Goal: Information Seeking & Learning: Learn about a topic

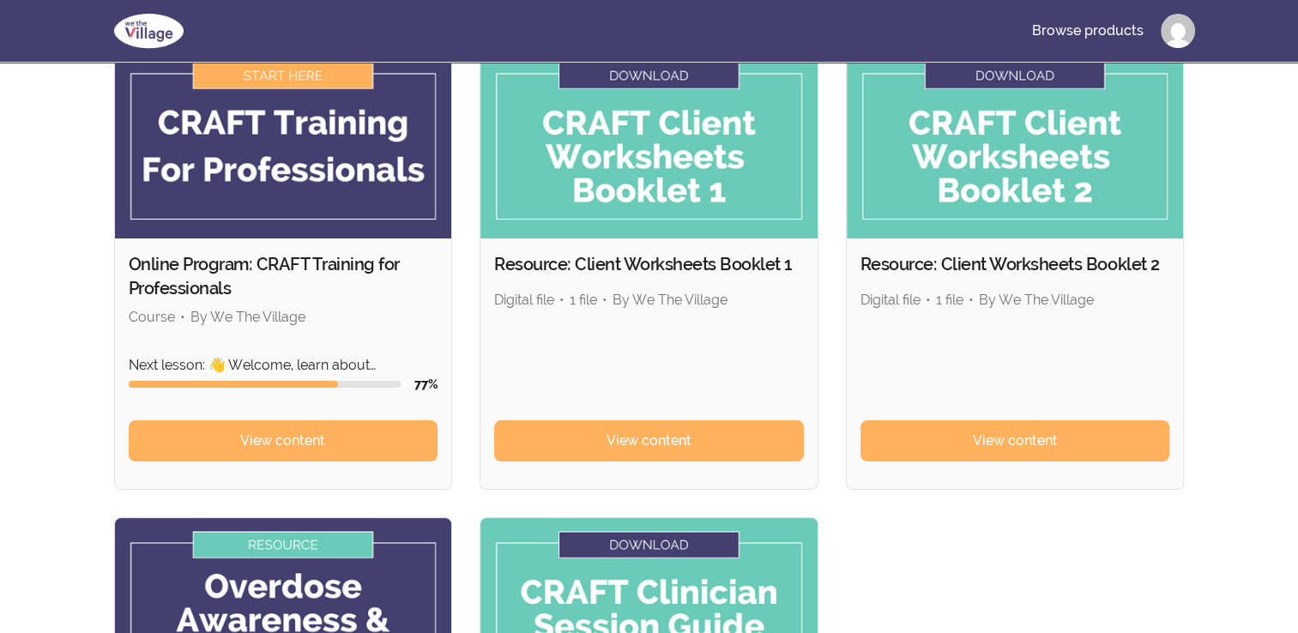
scroll to position [150, 0]
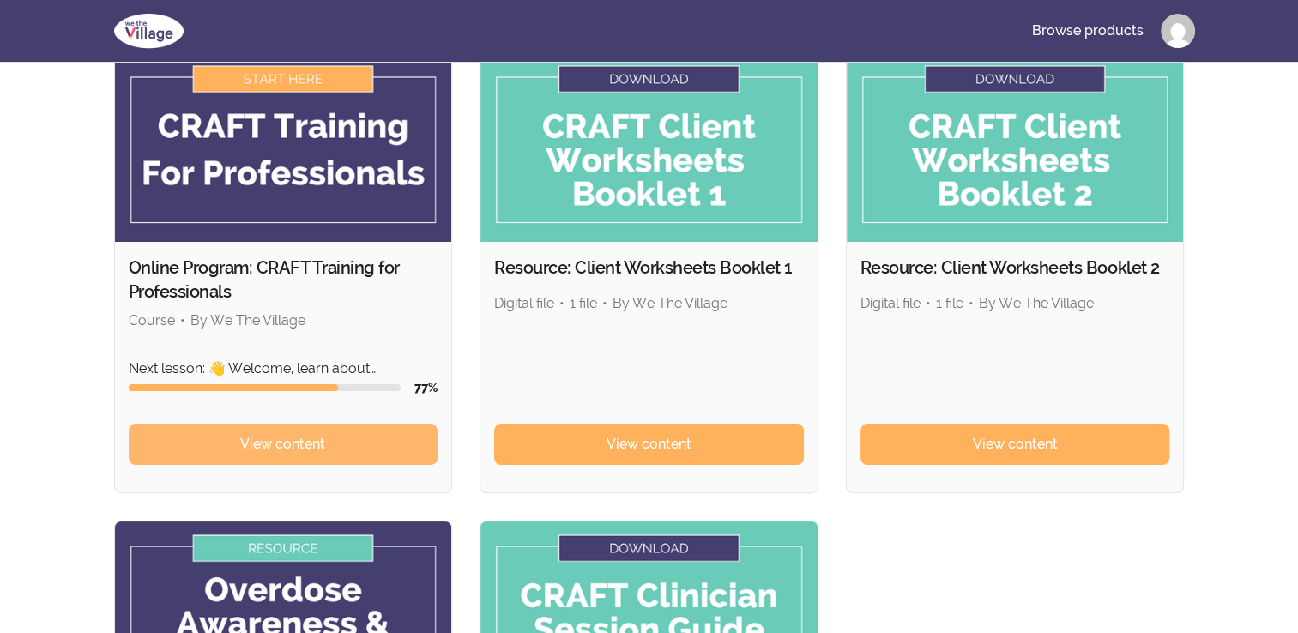
click at [312, 447] on span "View content" at bounding box center [282, 444] width 85 height 21
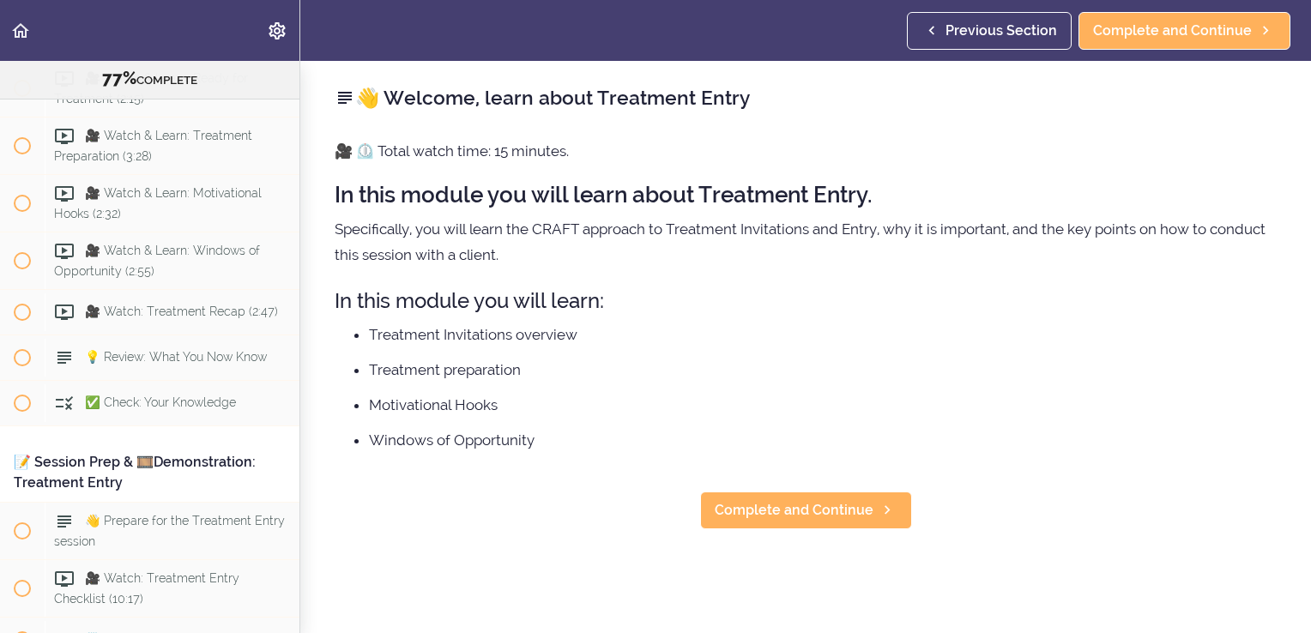
scroll to position [10116, 0]
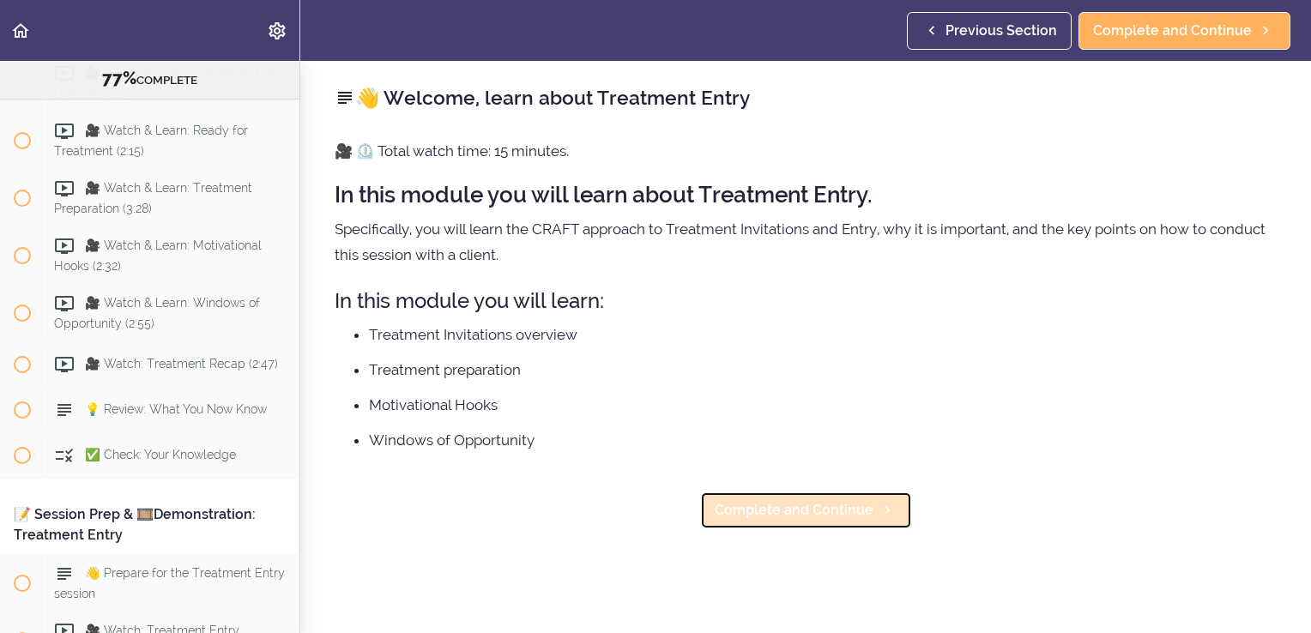
click at [777, 504] on span "Complete and Continue" at bounding box center [793, 510] width 159 height 21
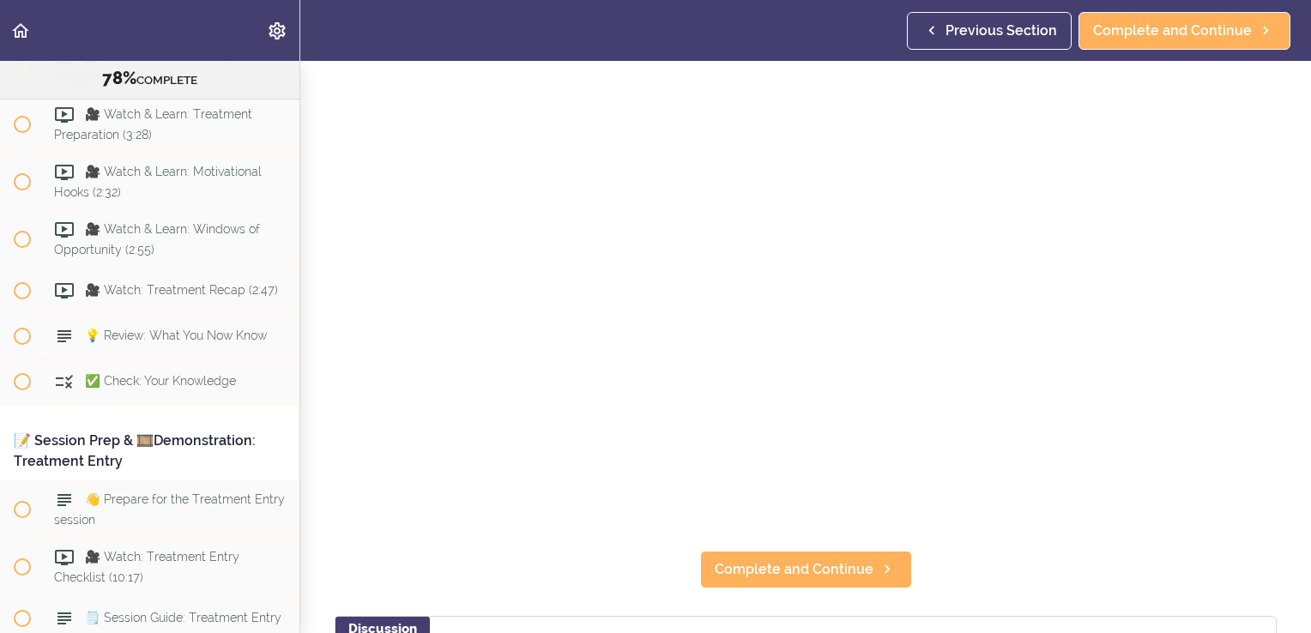
scroll to position [148, 0]
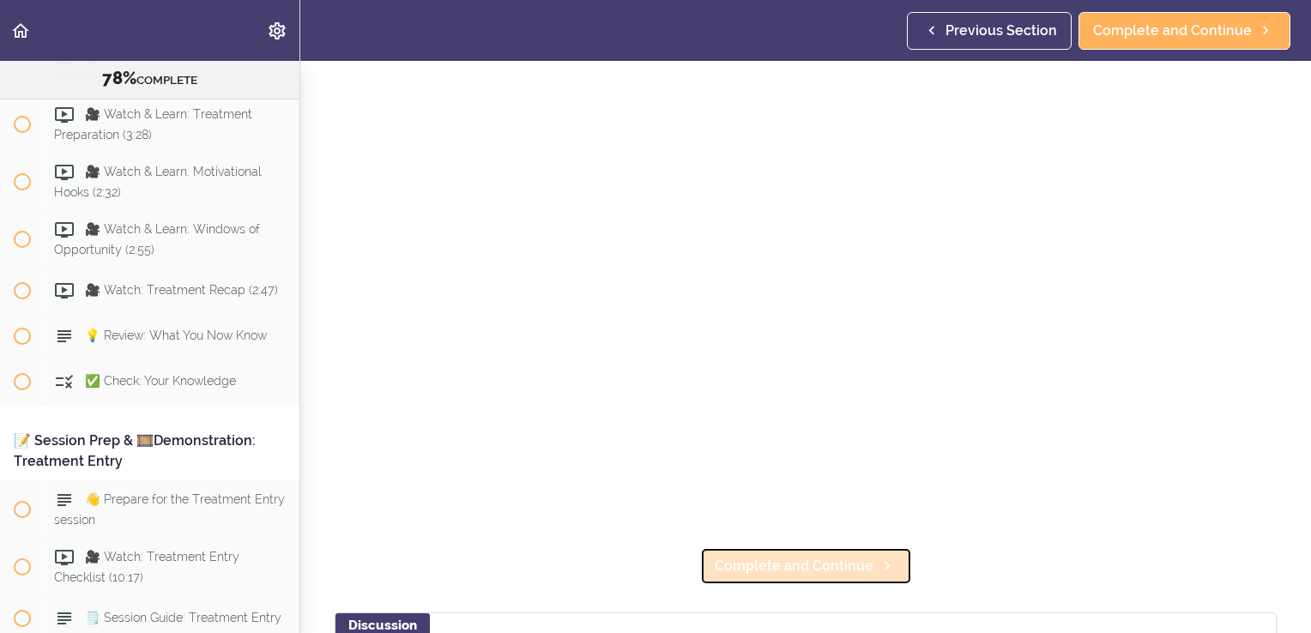
click at [835, 562] on span "Complete and Continue" at bounding box center [793, 566] width 159 height 21
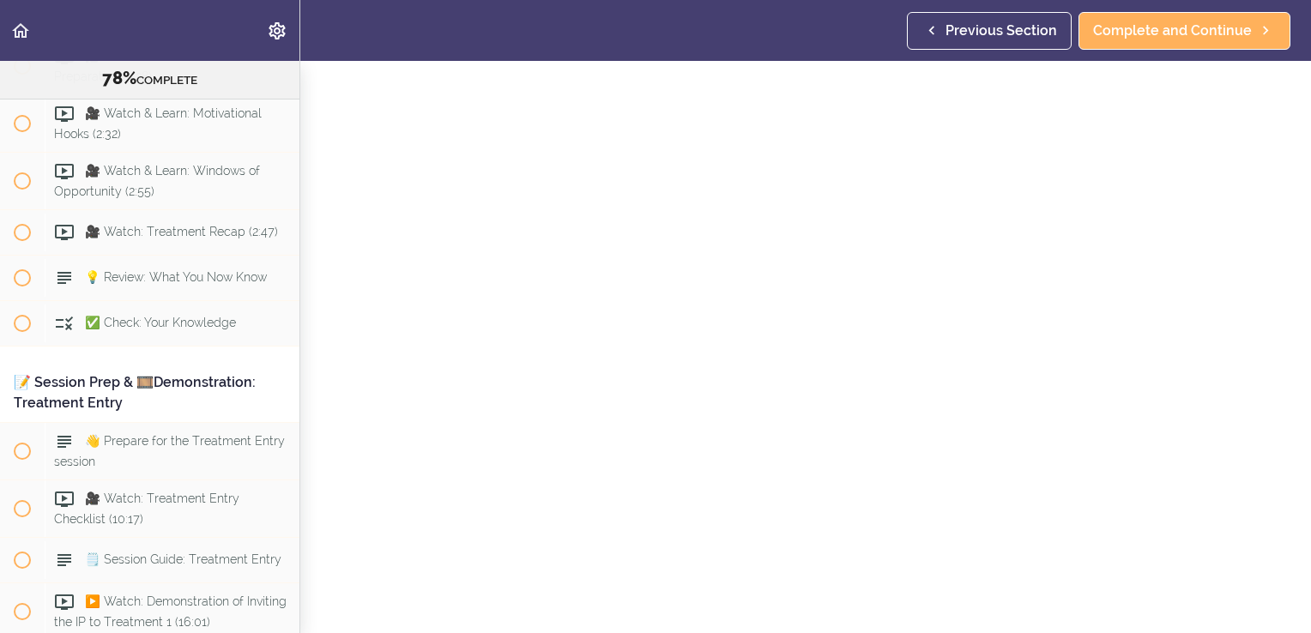
scroll to position [62, 0]
click at [1133, 33] on span "Complete and Continue" at bounding box center [1172, 31] width 159 height 21
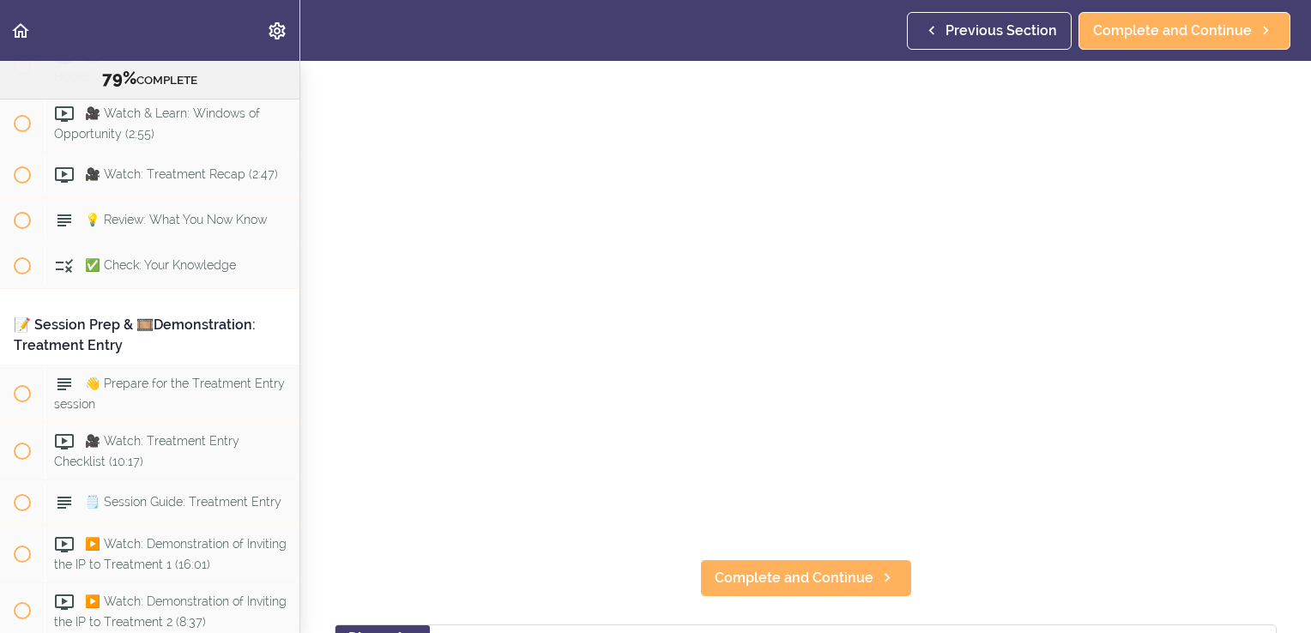
scroll to position [137, 0]
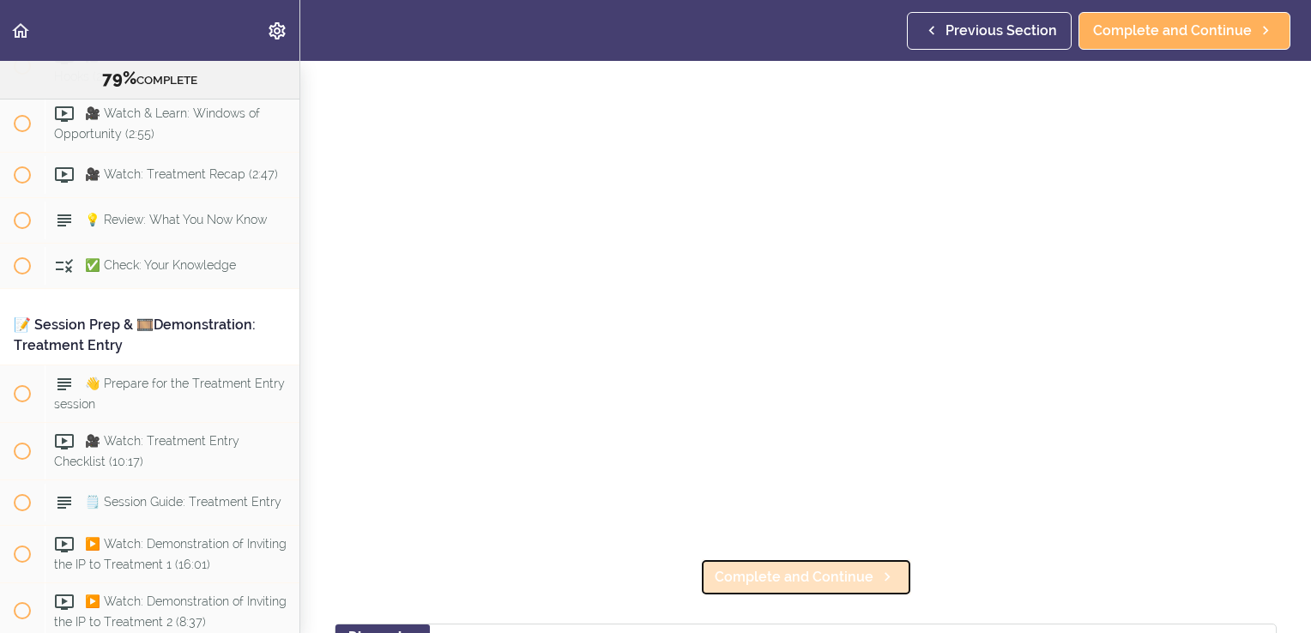
click at [796, 567] on span "Complete and Continue" at bounding box center [793, 577] width 159 height 21
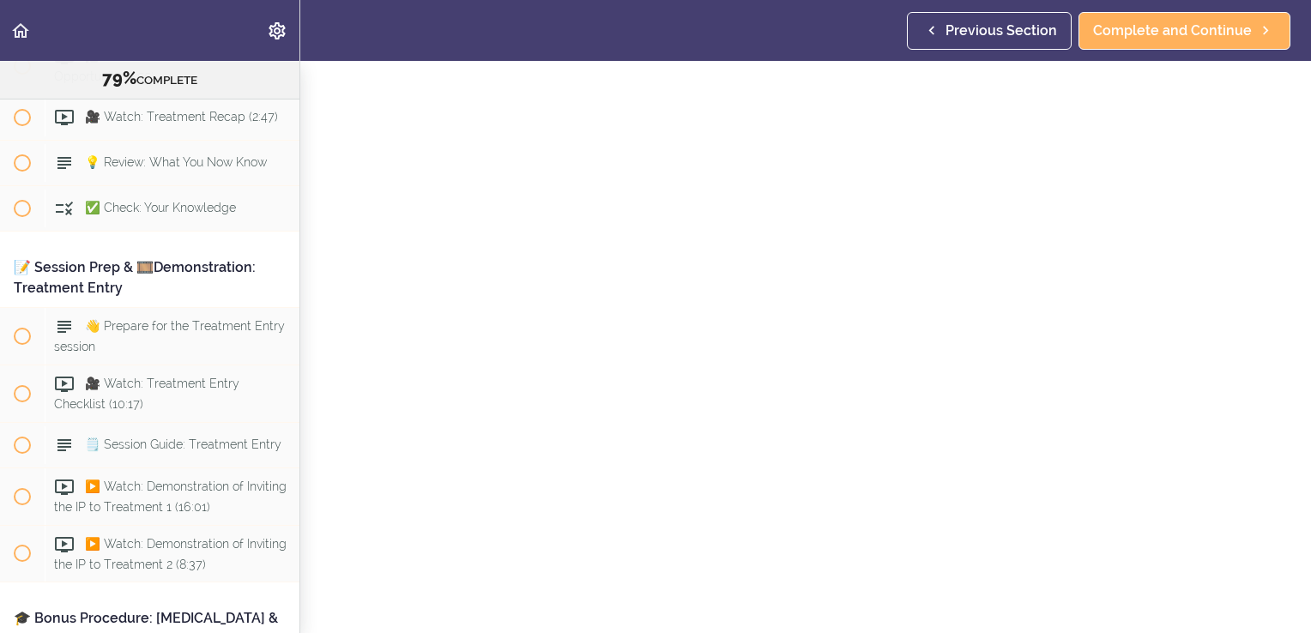
scroll to position [65, 0]
click at [871, 39] on header "Autoplay Autocomplete Previous Section Complete and Continue" at bounding box center [655, 30] width 1311 height 61
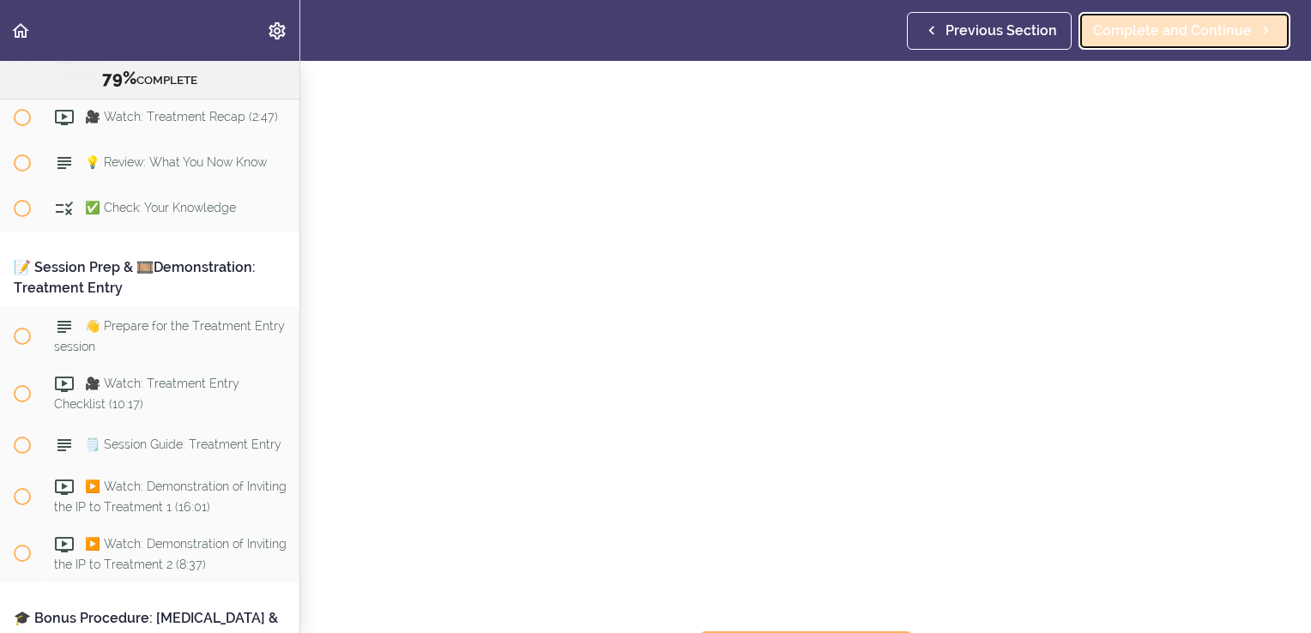
click at [1191, 38] on span "Complete and Continue" at bounding box center [1172, 31] width 159 height 21
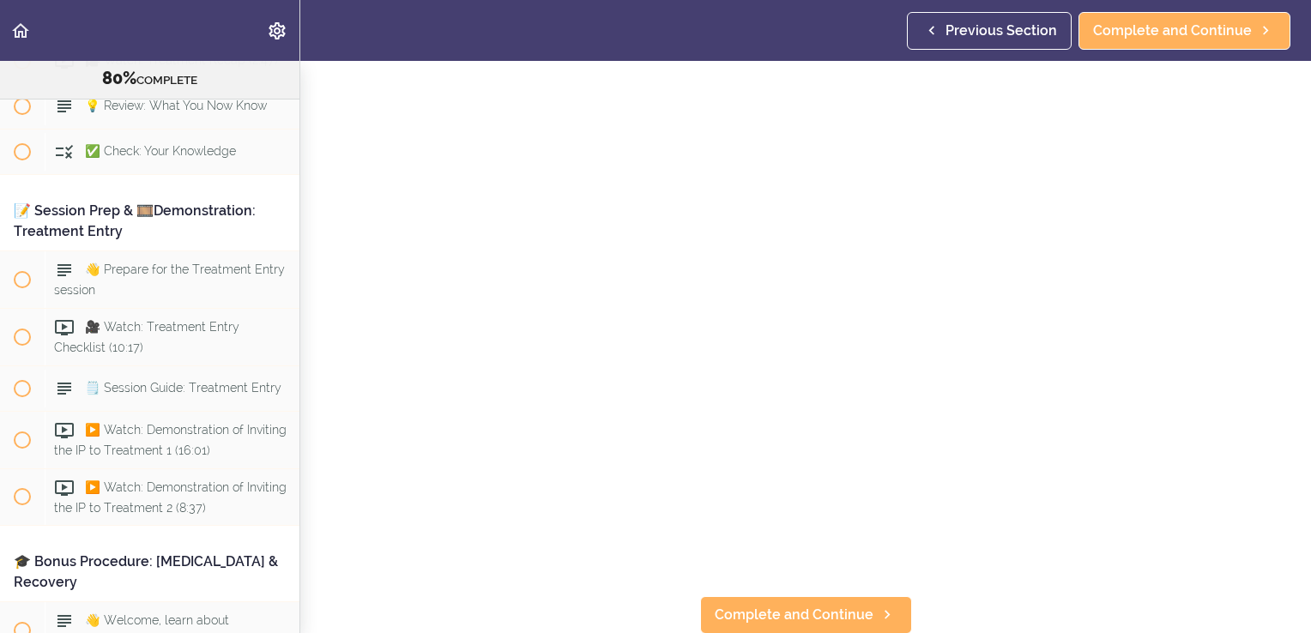
scroll to position [102, 0]
click at [403, 571] on section "Online Program: CRAFT Training for Professionals 80% COMPLETE 📜Introduction to …" at bounding box center [655, 347] width 1311 height 572
click at [718, 603] on span "Complete and Continue" at bounding box center [793, 612] width 159 height 21
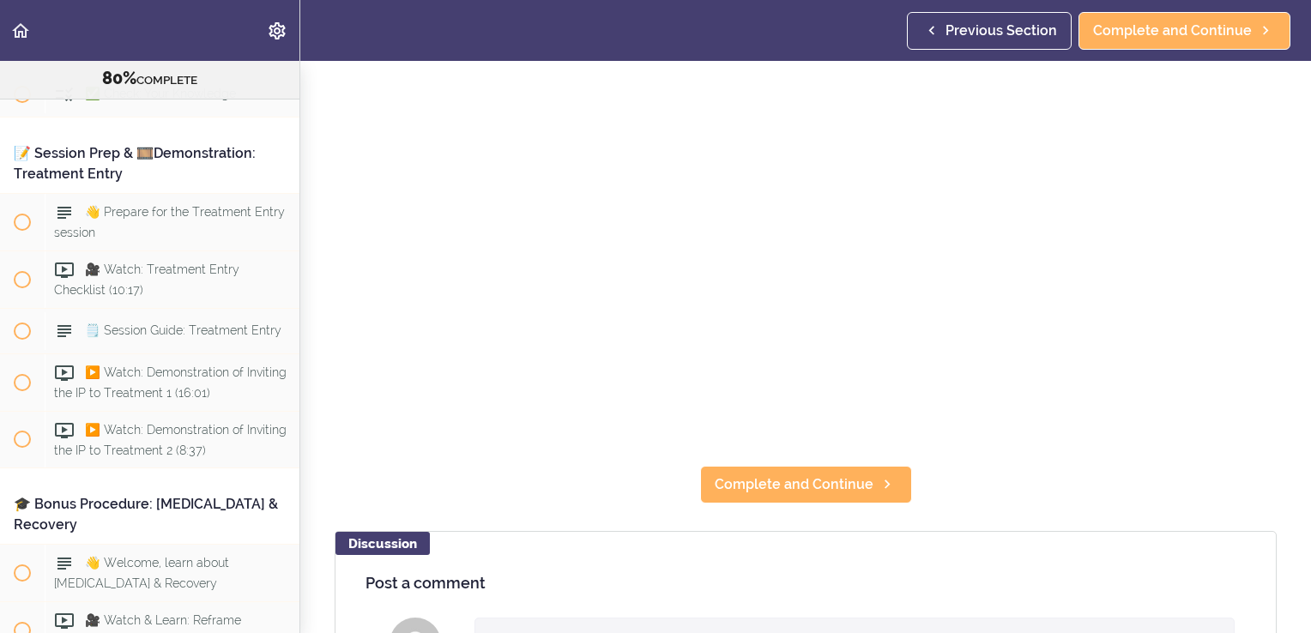
scroll to position [238, 0]
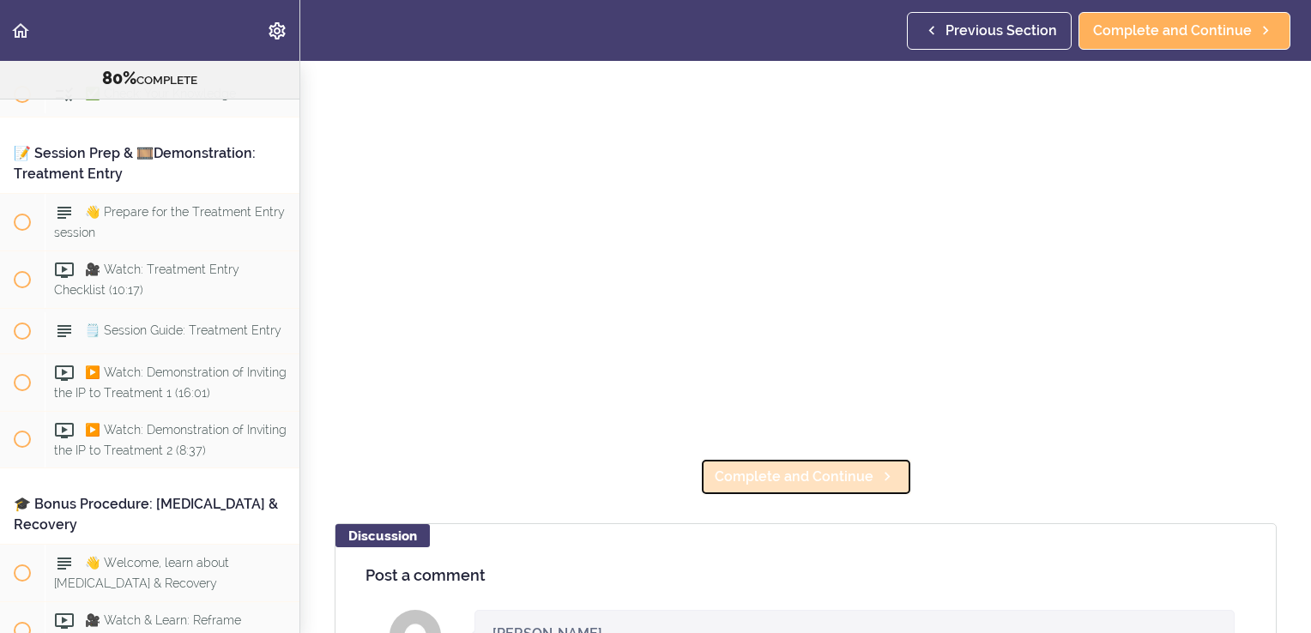
click at [842, 470] on span "Complete and Continue" at bounding box center [793, 477] width 159 height 21
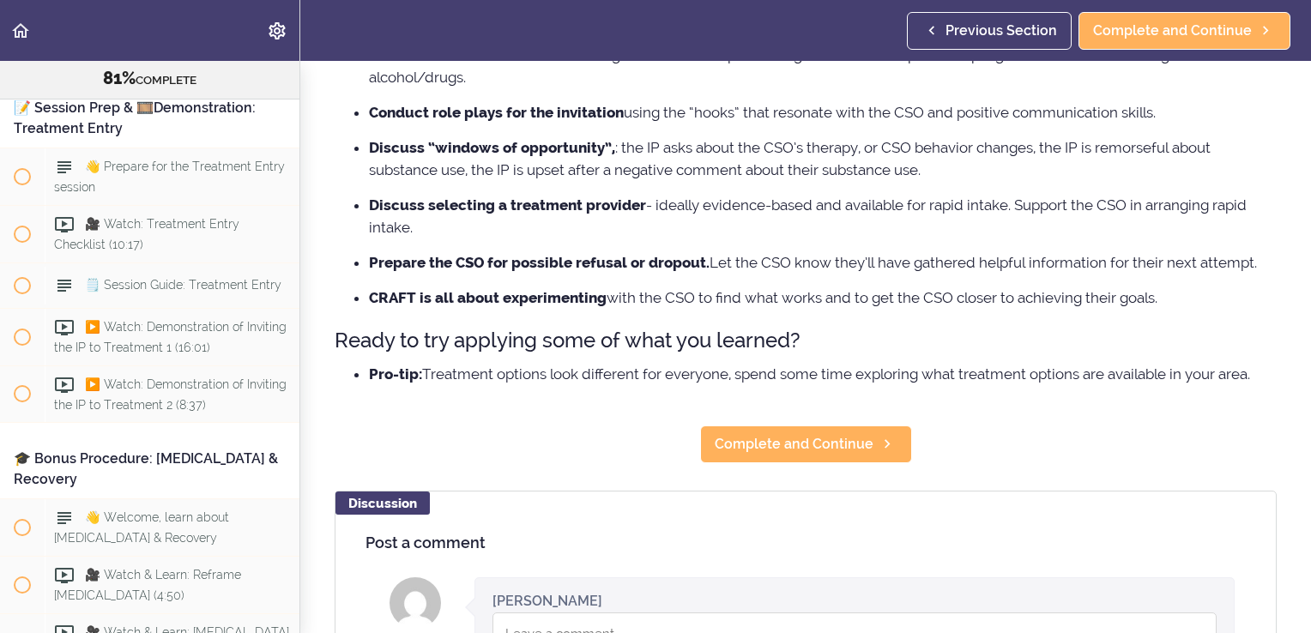
scroll to position [238, 0]
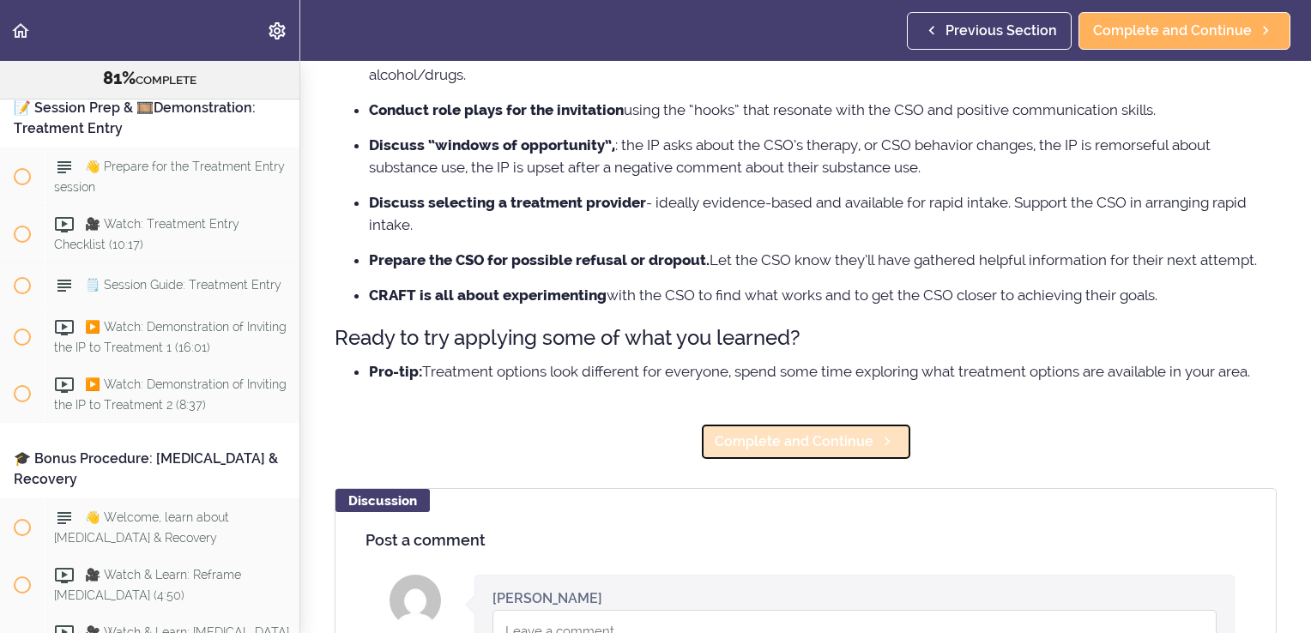
click at [853, 437] on span "Complete and Continue" at bounding box center [793, 441] width 159 height 21
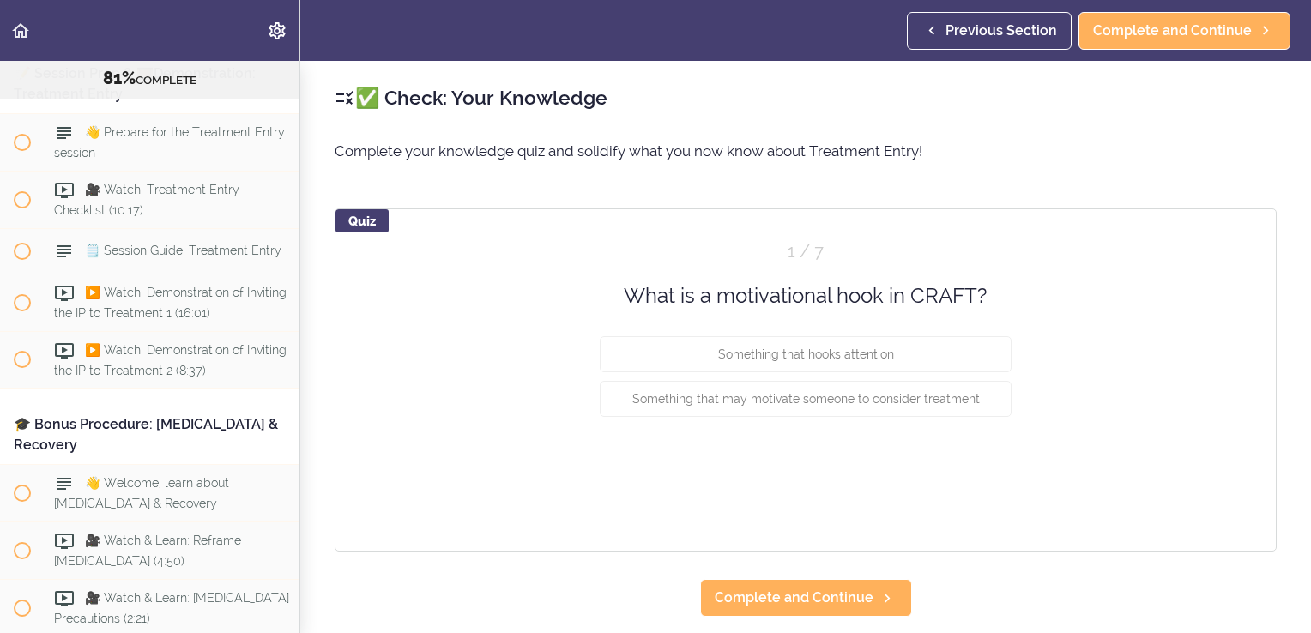
scroll to position [10567, 0]
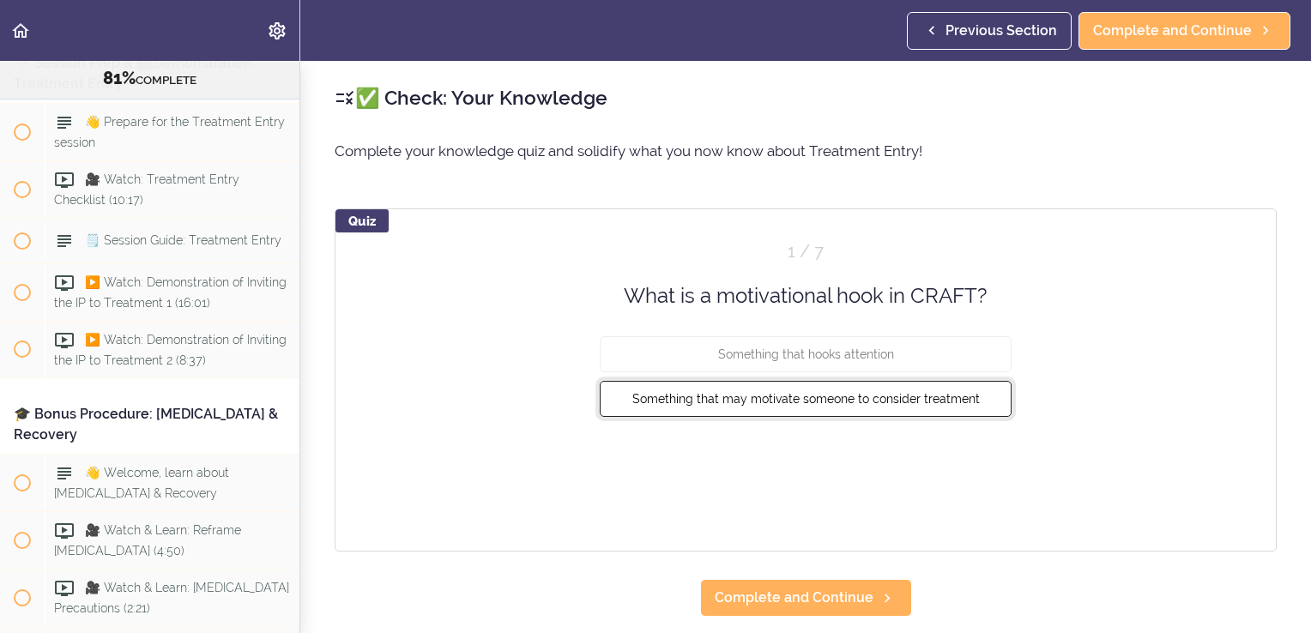
click at [938, 403] on span "Something that may motivate someone to consider treatment" at bounding box center [805, 399] width 347 height 14
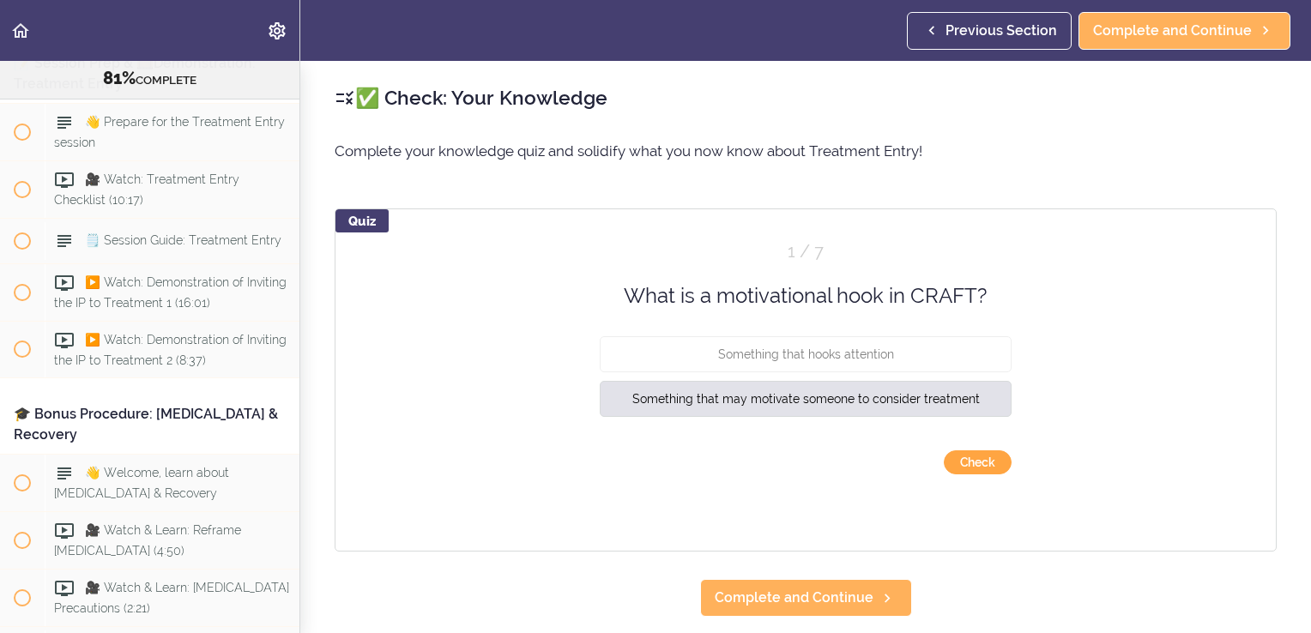
click at [967, 462] on button "Check" at bounding box center [977, 462] width 68 height 24
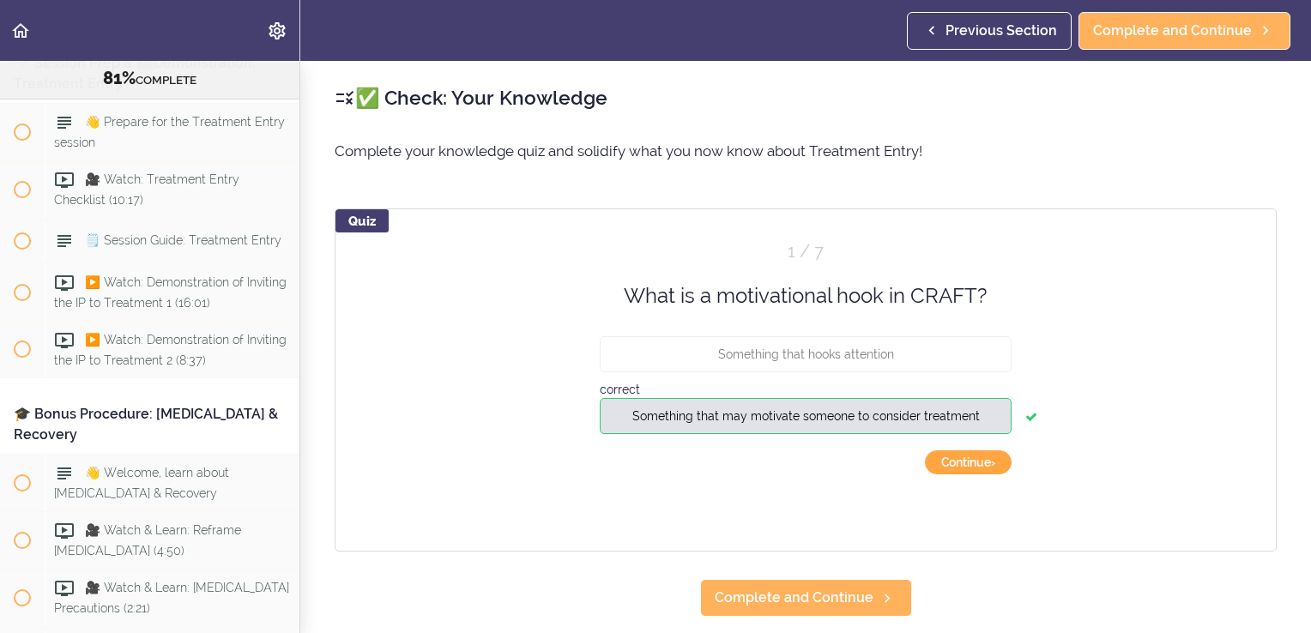
click at [974, 470] on button "Continue ›" at bounding box center [968, 462] width 87 height 24
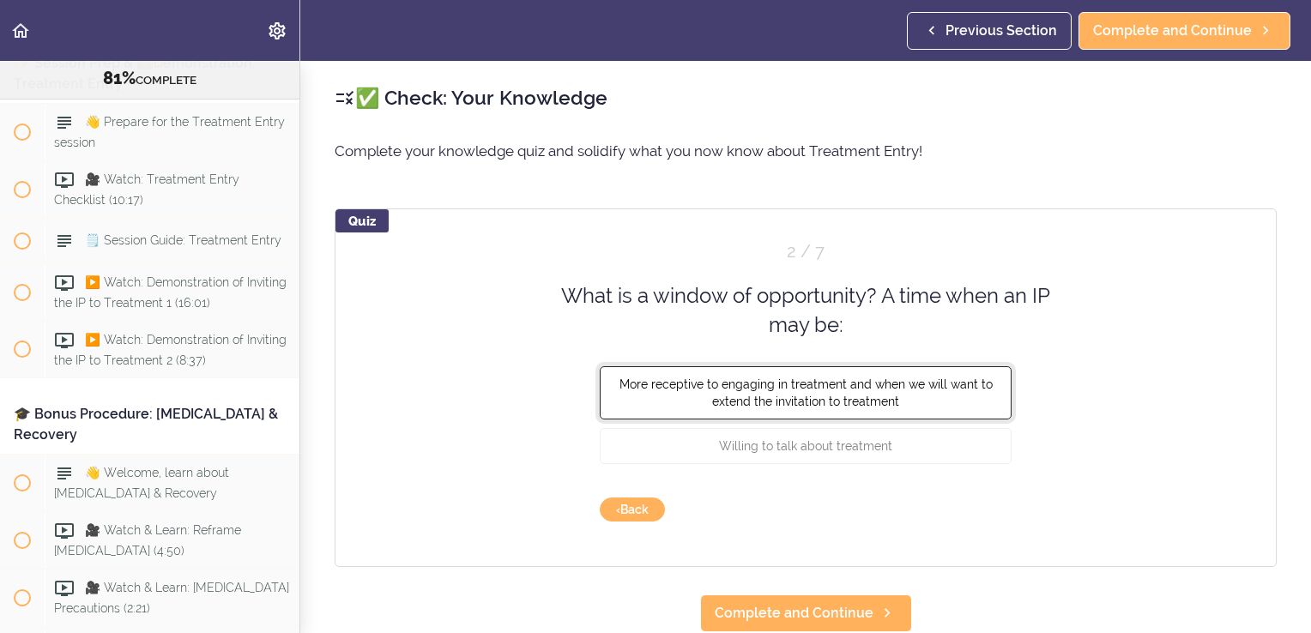
click at [949, 391] on button "More receptive to engaging in treatment and when we will want to extend the inv…" at bounding box center [806, 391] width 412 height 53
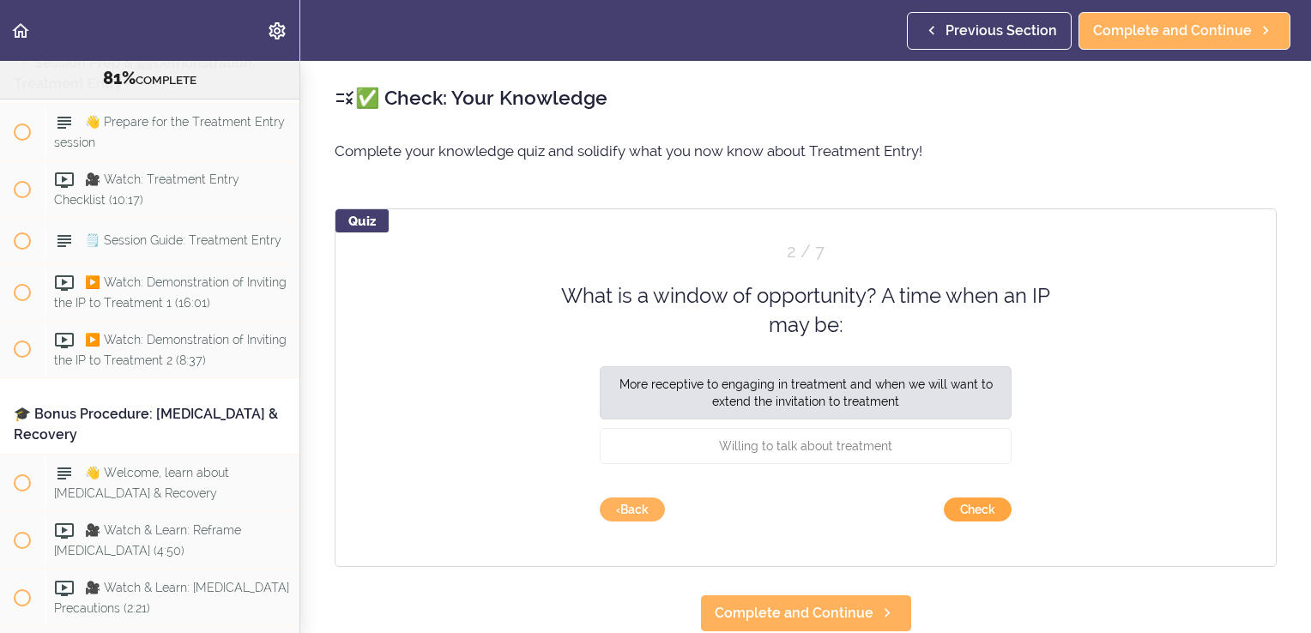
click at [977, 504] on button "Check" at bounding box center [977, 509] width 68 height 24
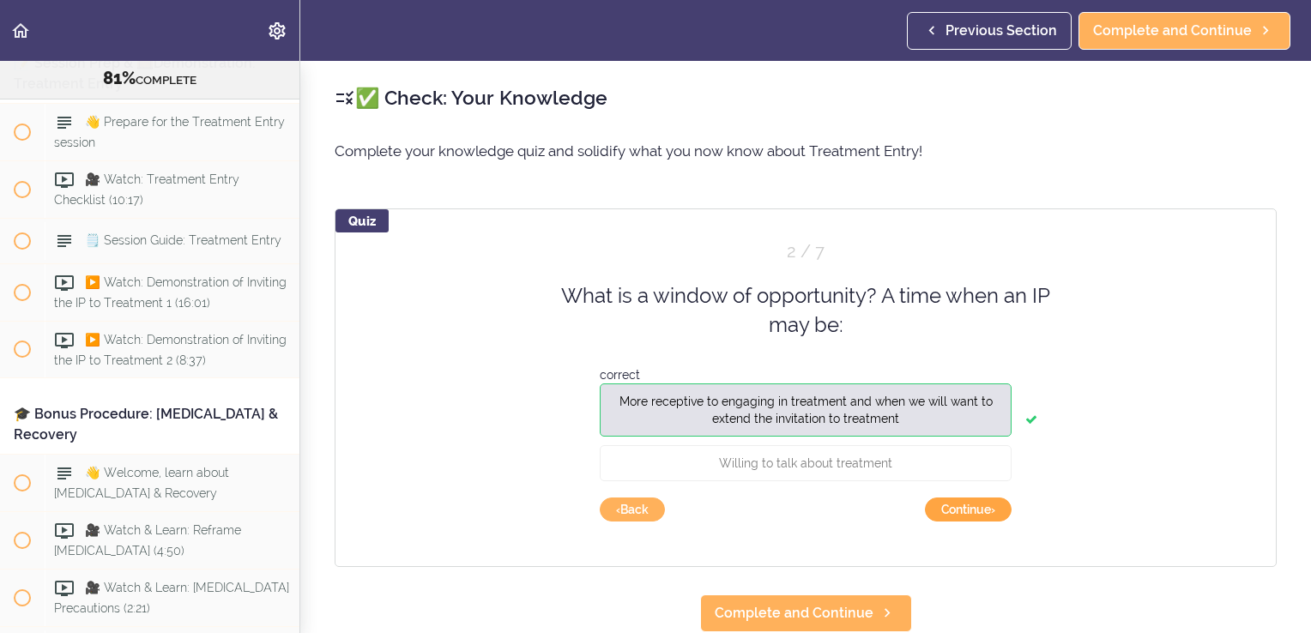
click at [983, 506] on button "Continue ›" at bounding box center [968, 509] width 87 height 24
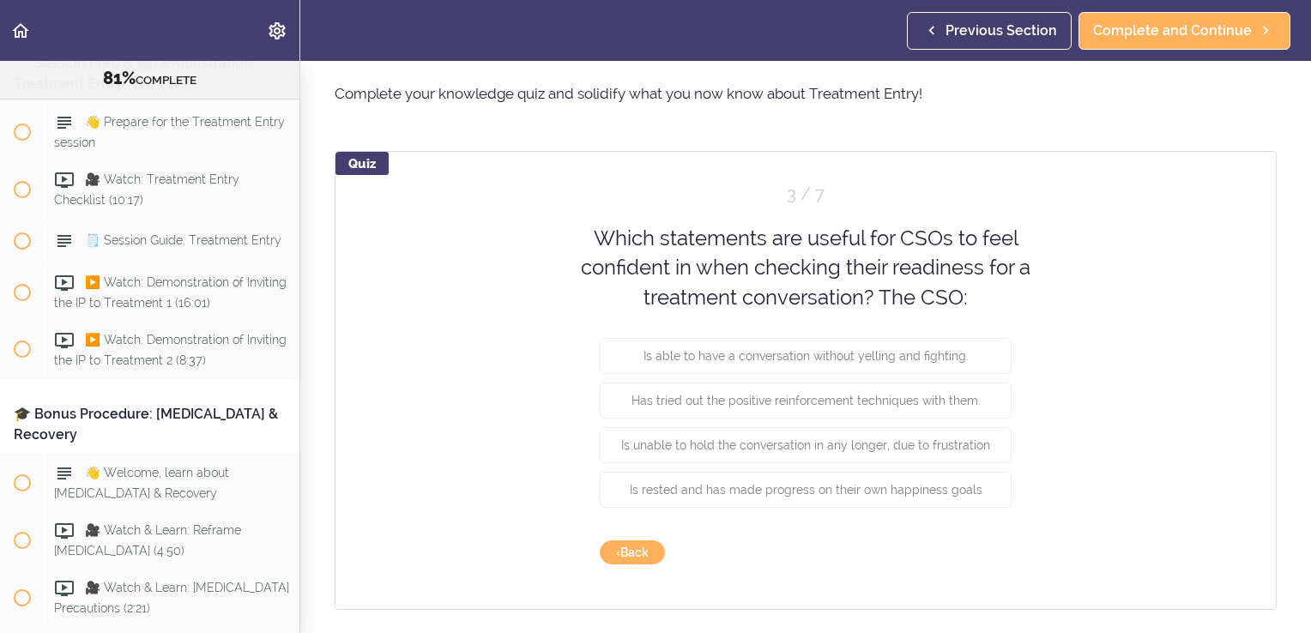
scroll to position [93, 0]
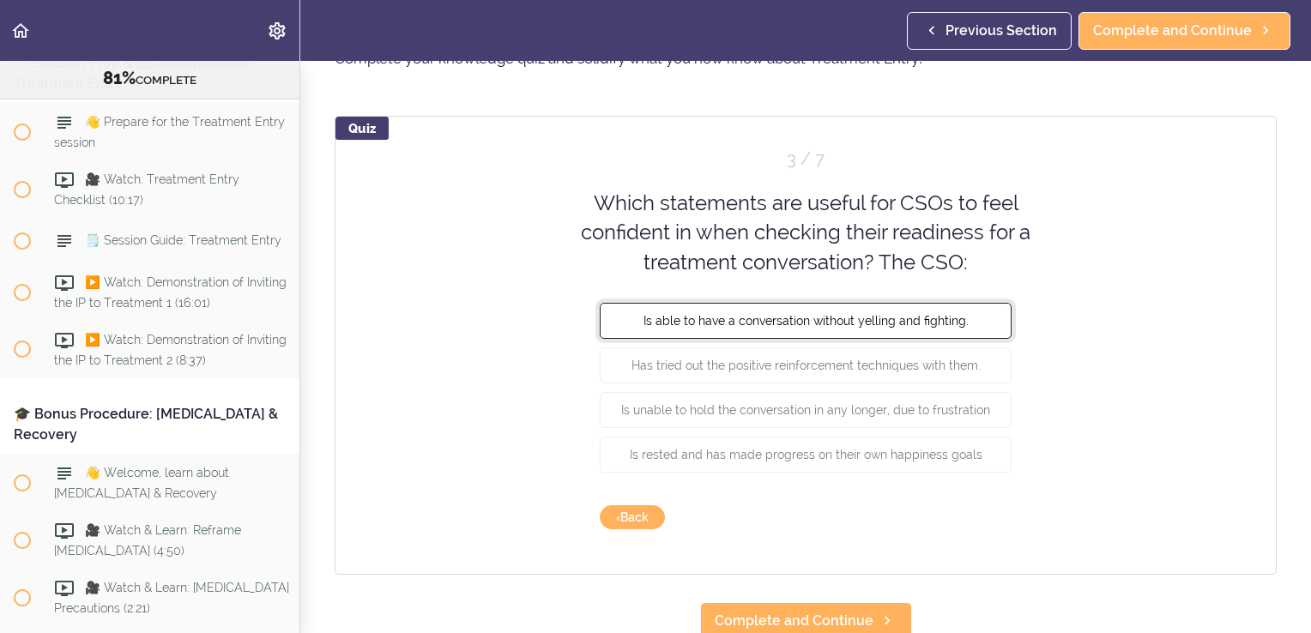
click at [953, 320] on span "Is able to have a conversation without yelling and fighting." at bounding box center [805, 321] width 325 height 14
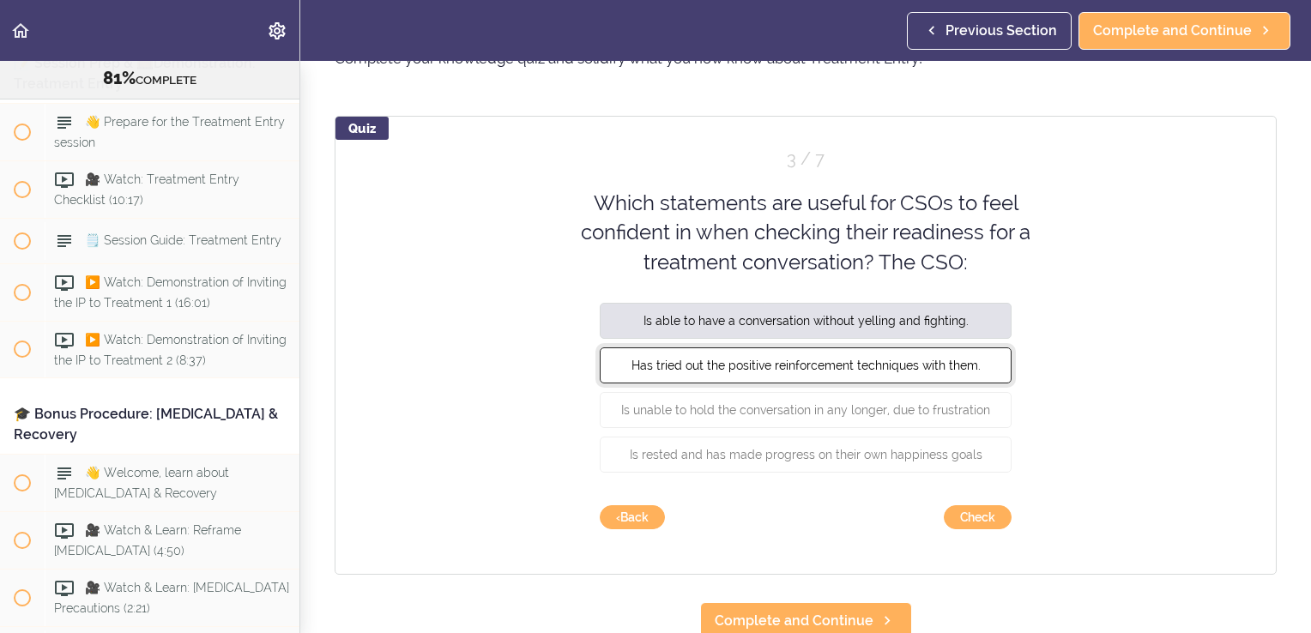
click at [947, 354] on button "Has tried out the positive reinforcement techniques with them." at bounding box center [806, 365] width 412 height 36
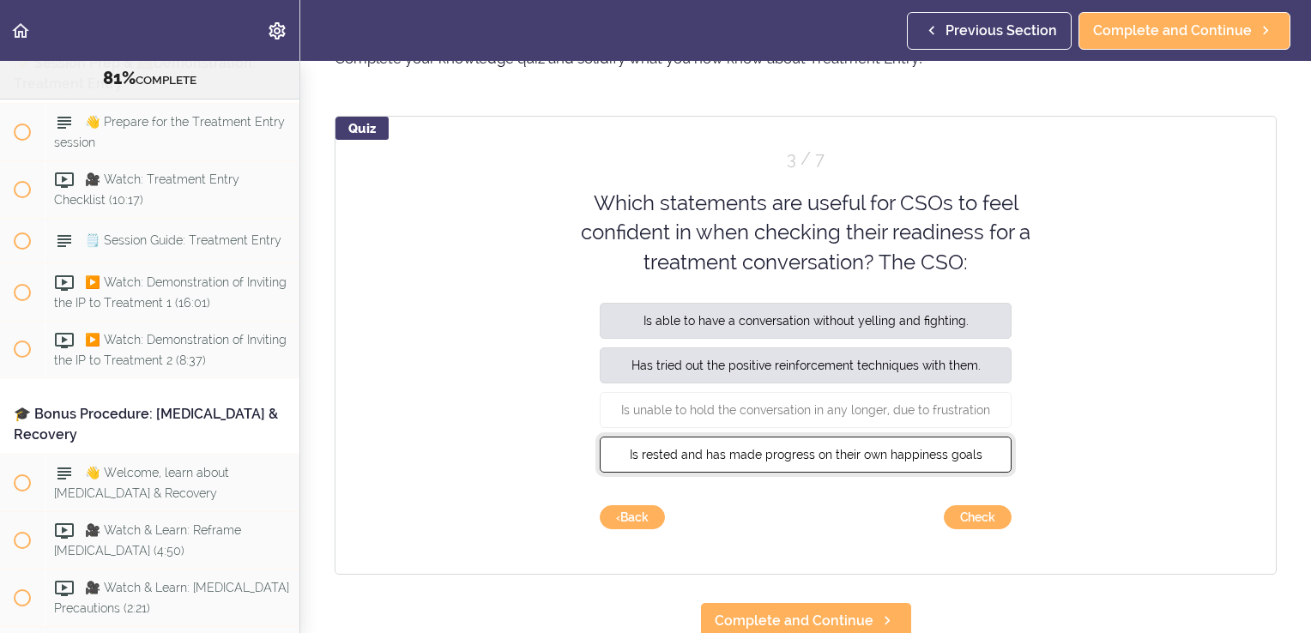
click at [957, 450] on span "Is rested and has made progress on their own happiness goals" at bounding box center [806, 455] width 353 height 14
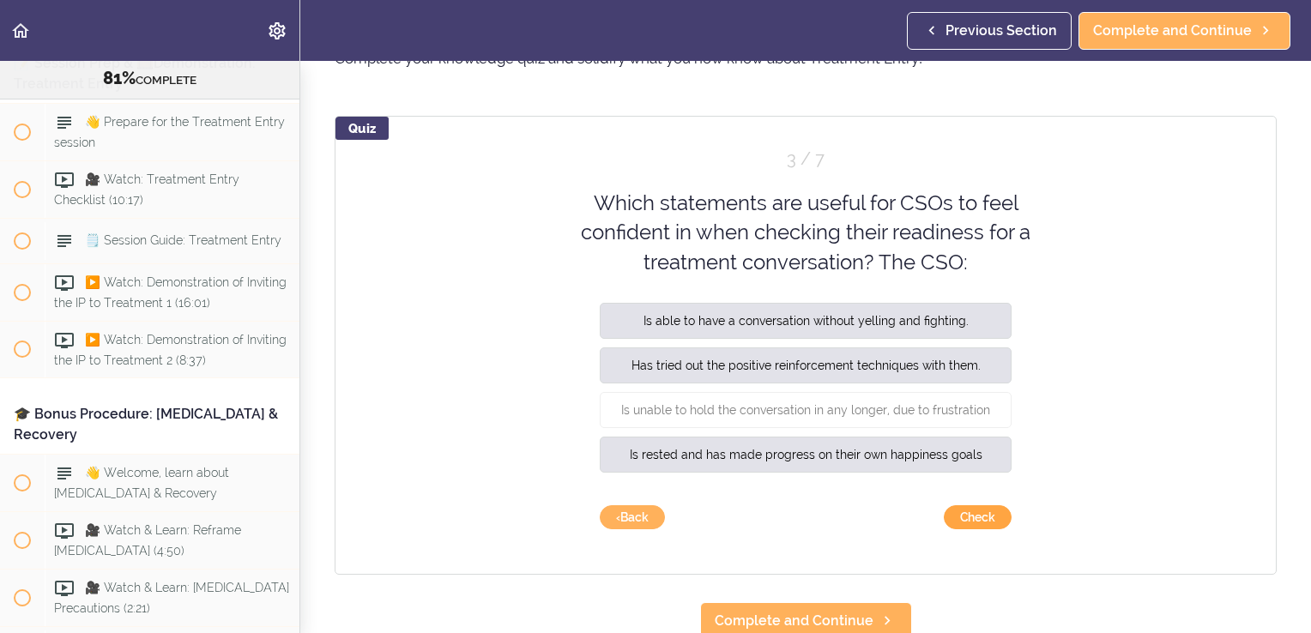
click at [972, 516] on button "Check" at bounding box center [977, 517] width 68 height 24
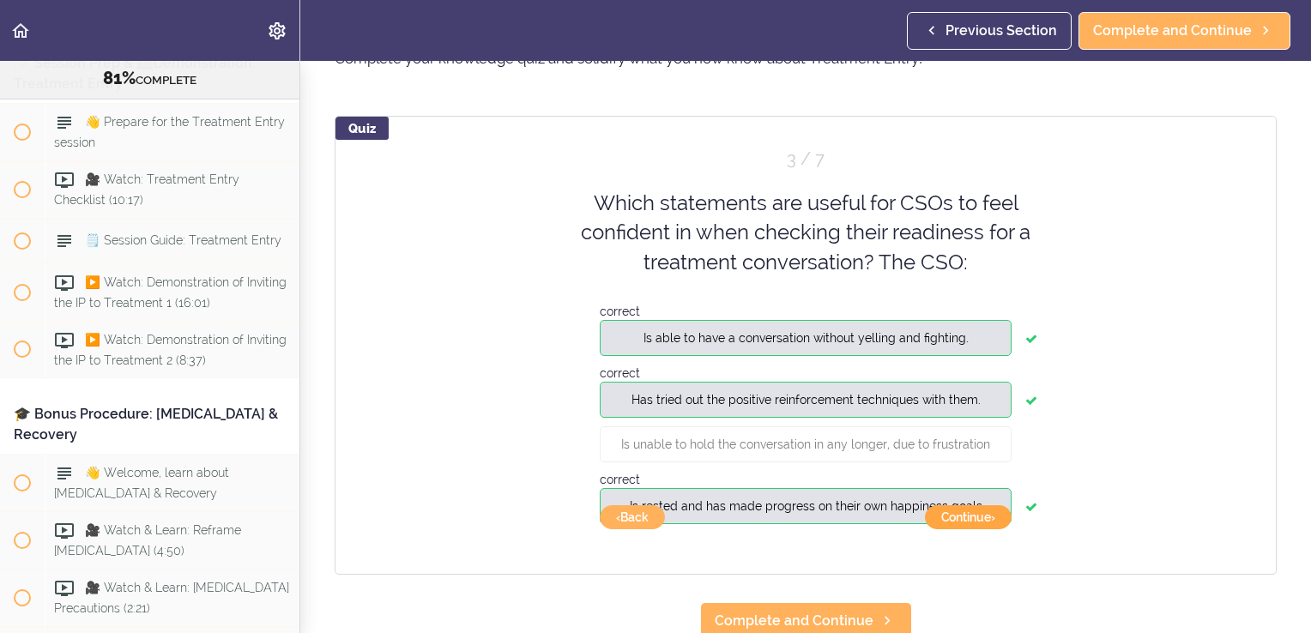
click at [975, 516] on button "Continue ›" at bounding box center [968, 517] width 87 height 24
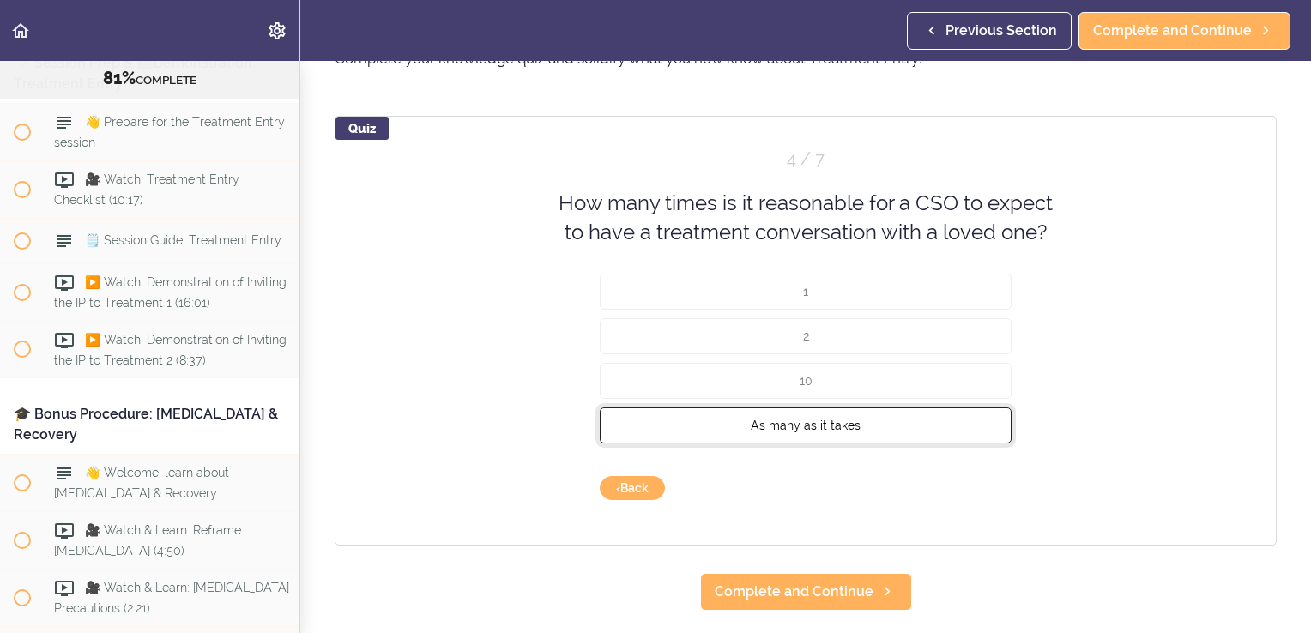
click at [960, 426] on button "As many as it takes" at bounding box center [806, 425] width 412 height 36
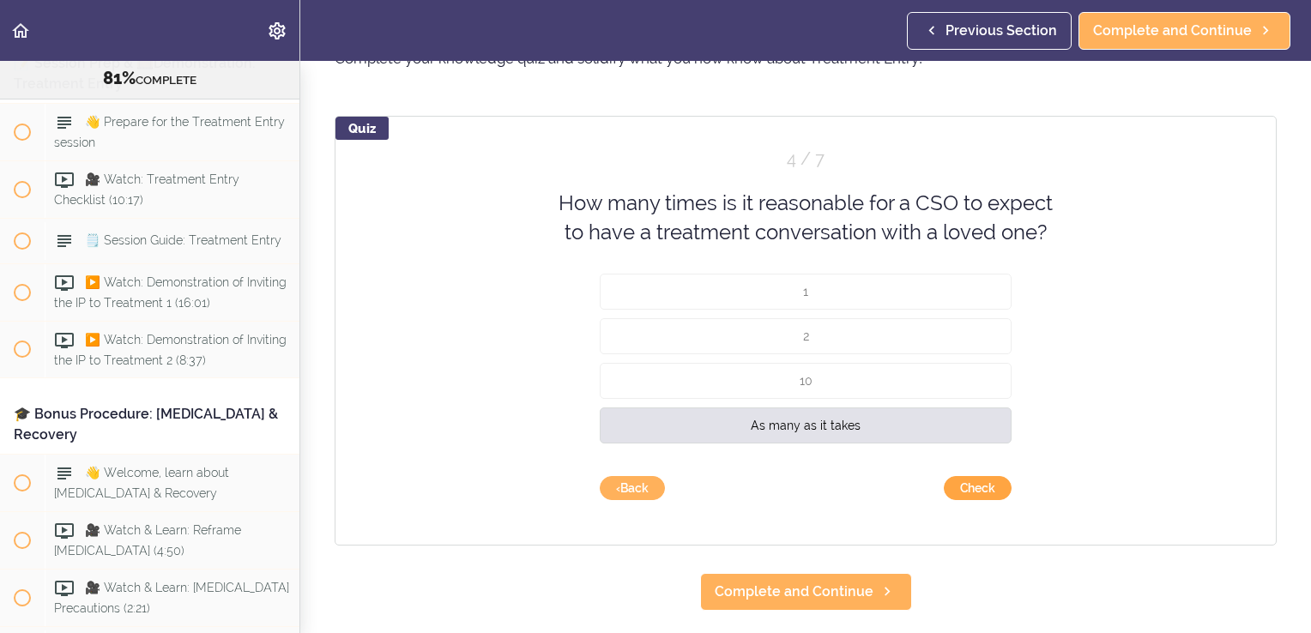
click at [986, 485] on button "Check" at bounding box center [977, 488] width 68 height 24
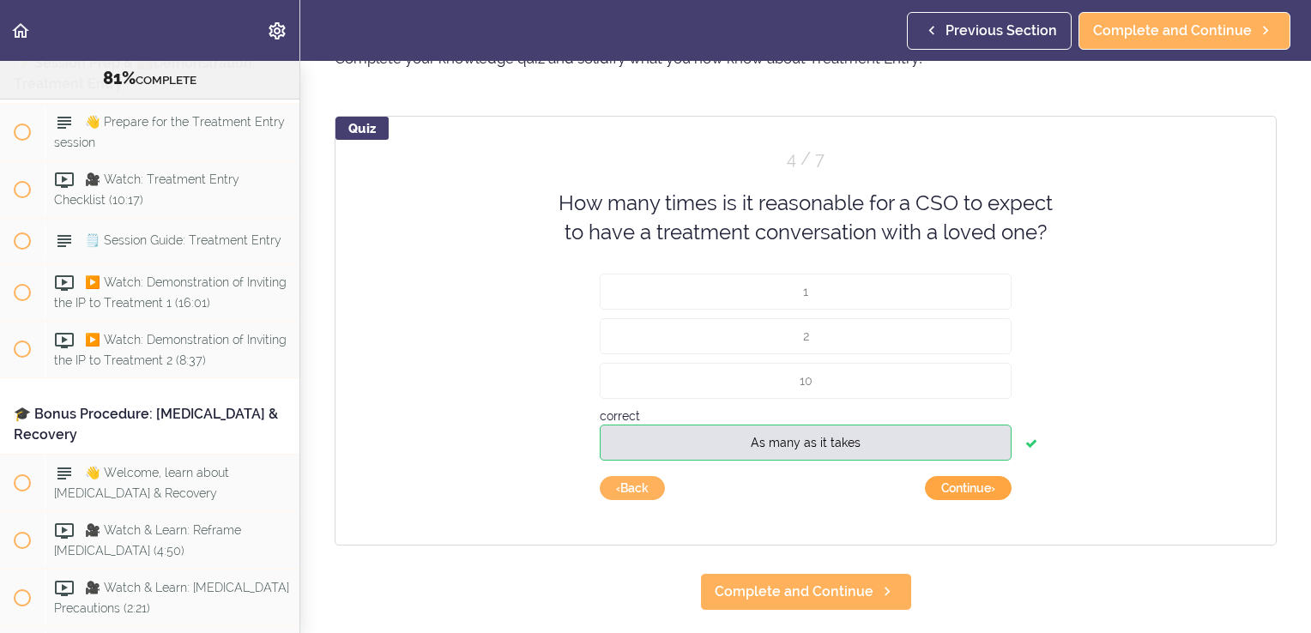
click at [986, 485] on button "Continue ›" at bounding box center [968, 488] width 87 height 24
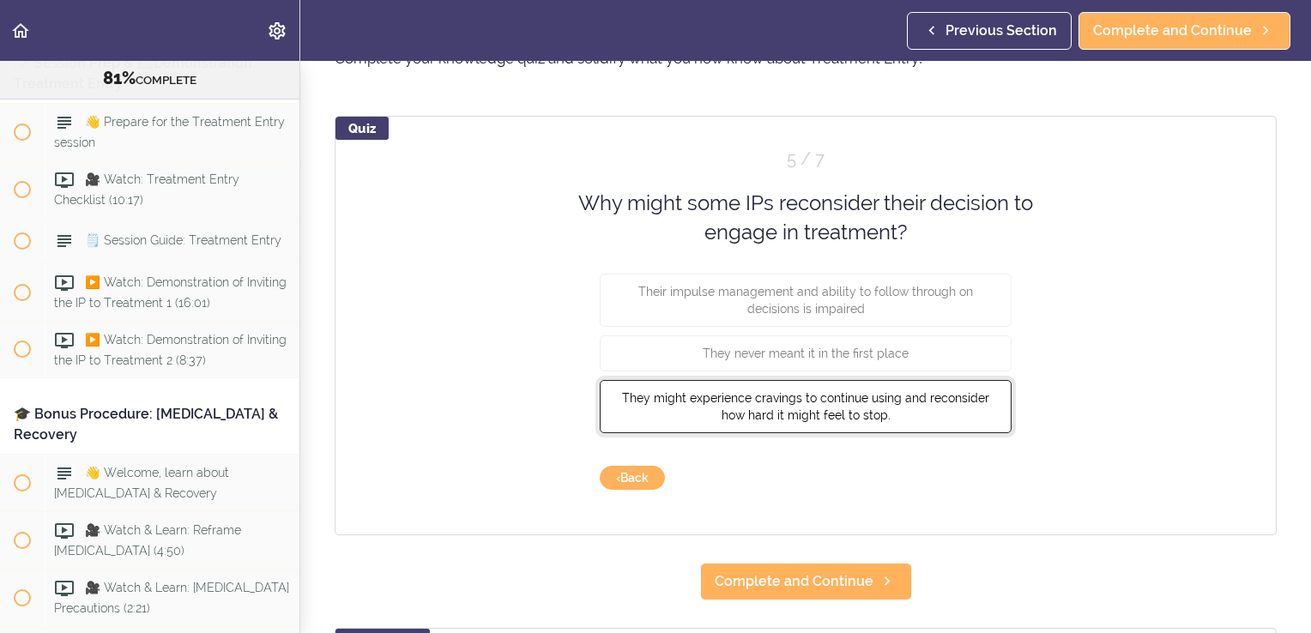
click at [947, 414] on button "They might experience cravings to continue using and reconsider how hard it mig…" at bounding box center [806, 405] width 412 height 53
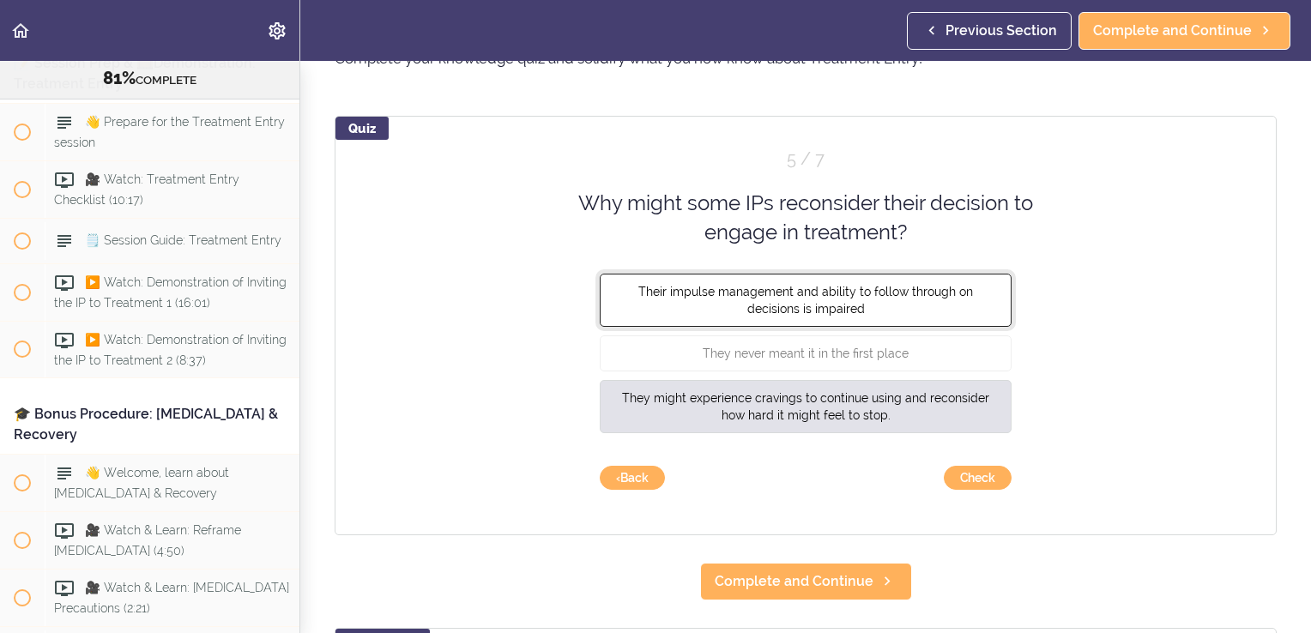
click at [933, 300] on button "Their impulse management and ability to follow through on decisions is impaired" at bounding box center [806, 299] width 412 height 53
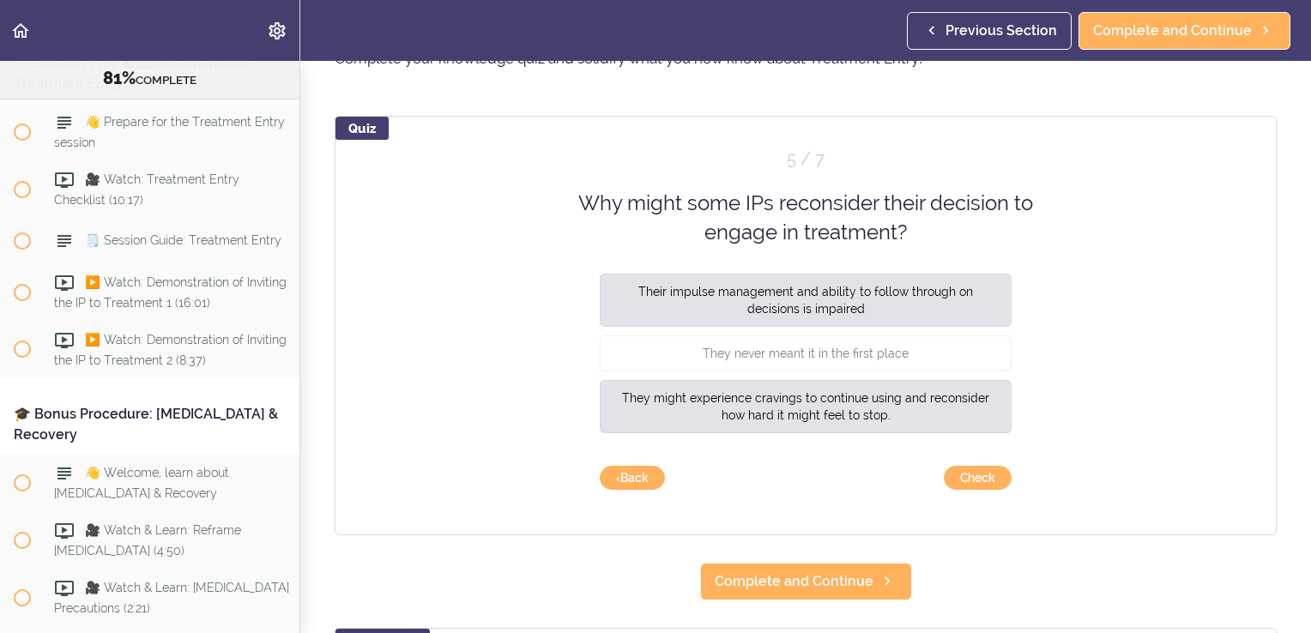
click at [952, 376] on div "They never meant it in the first place" at bounding box center [806, 357] width 412 height 45
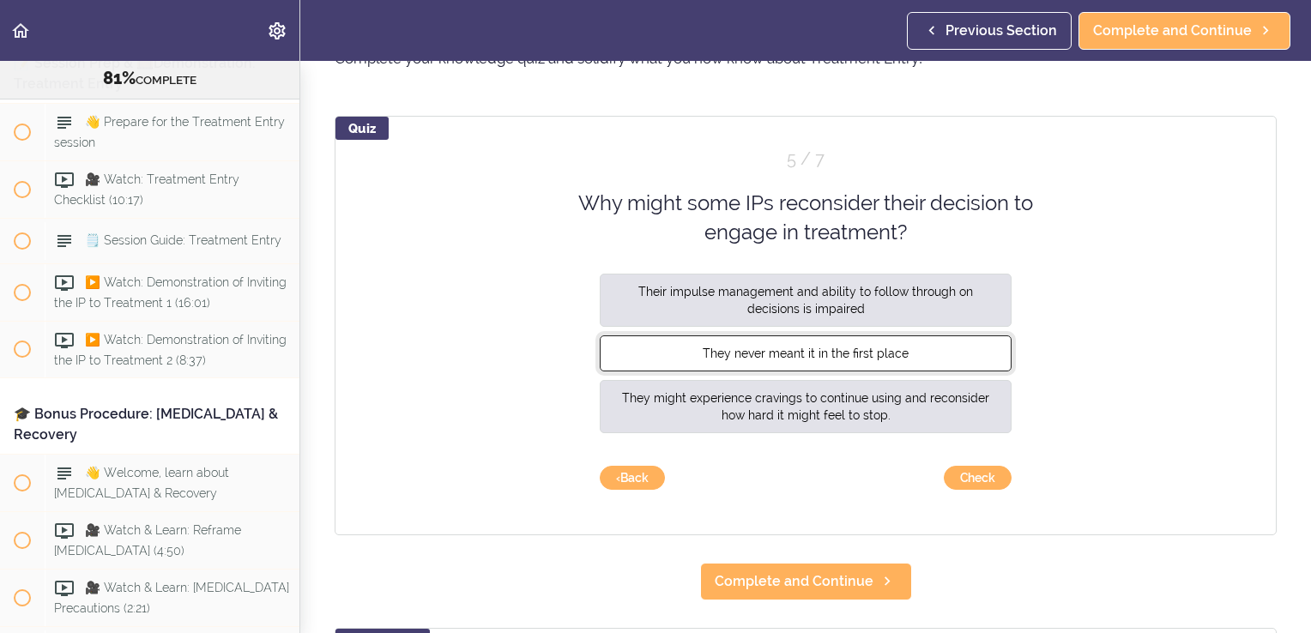
click at [950, 355] on button "They never meant it in the first place" at bounding box center [806, 353] width 412 height 36
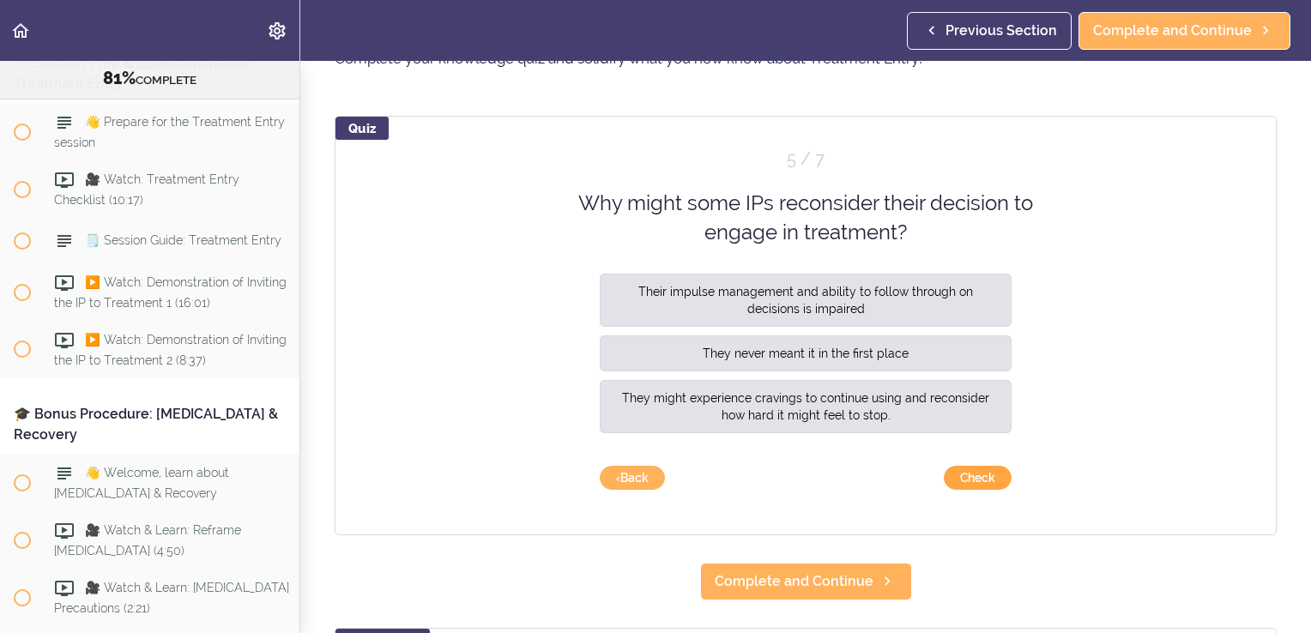
click at [957, 466] on button "Check" at bounding box center [977, 478] width 68 height 24
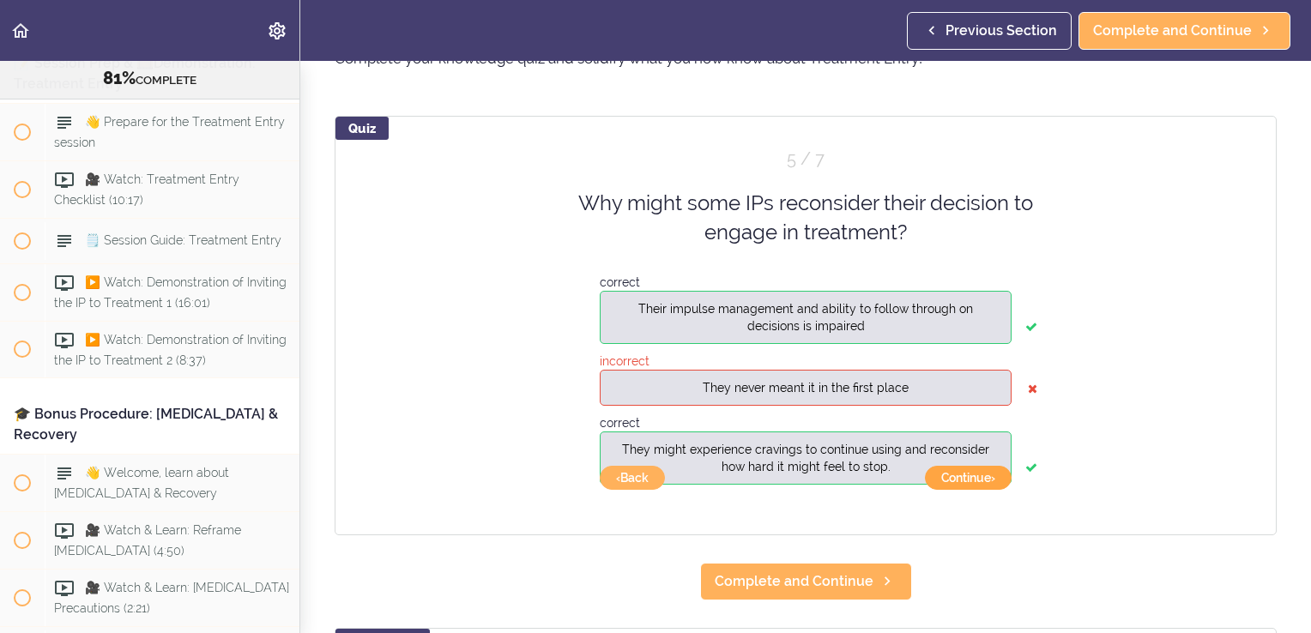
click at [961, 479] on button "Continue ›" at bounding box center [968, 478] width 87 height 24
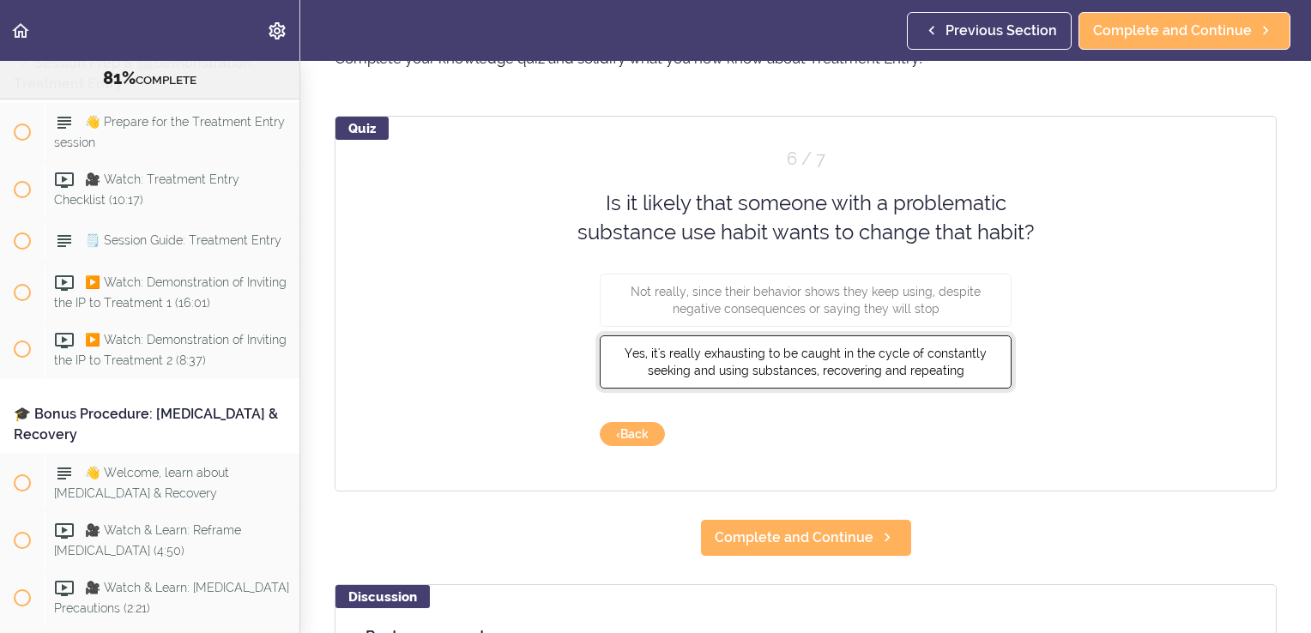
click at [958, 370] on button "Yes, it's really exhausting to be caught in the cycle of constantly seeking and…" at bounding box center [806, 361] width 412 height 53
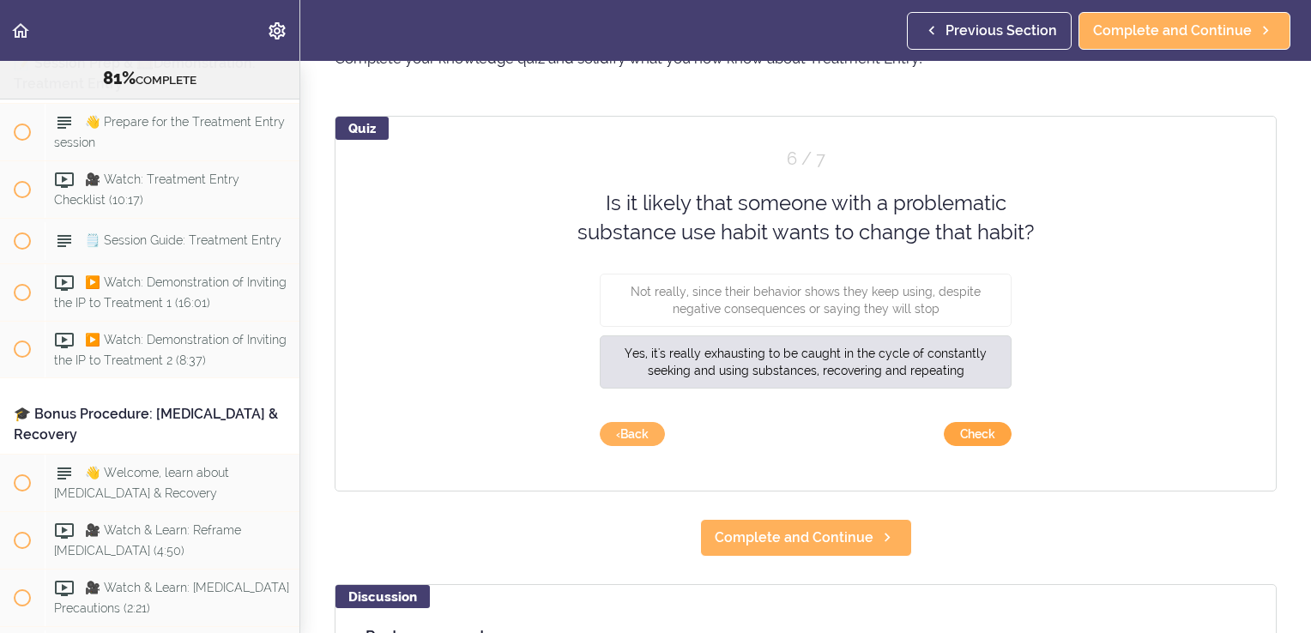
click at [956, 428] on button "Check" at bounding box center [977, 434] width 68 height 24
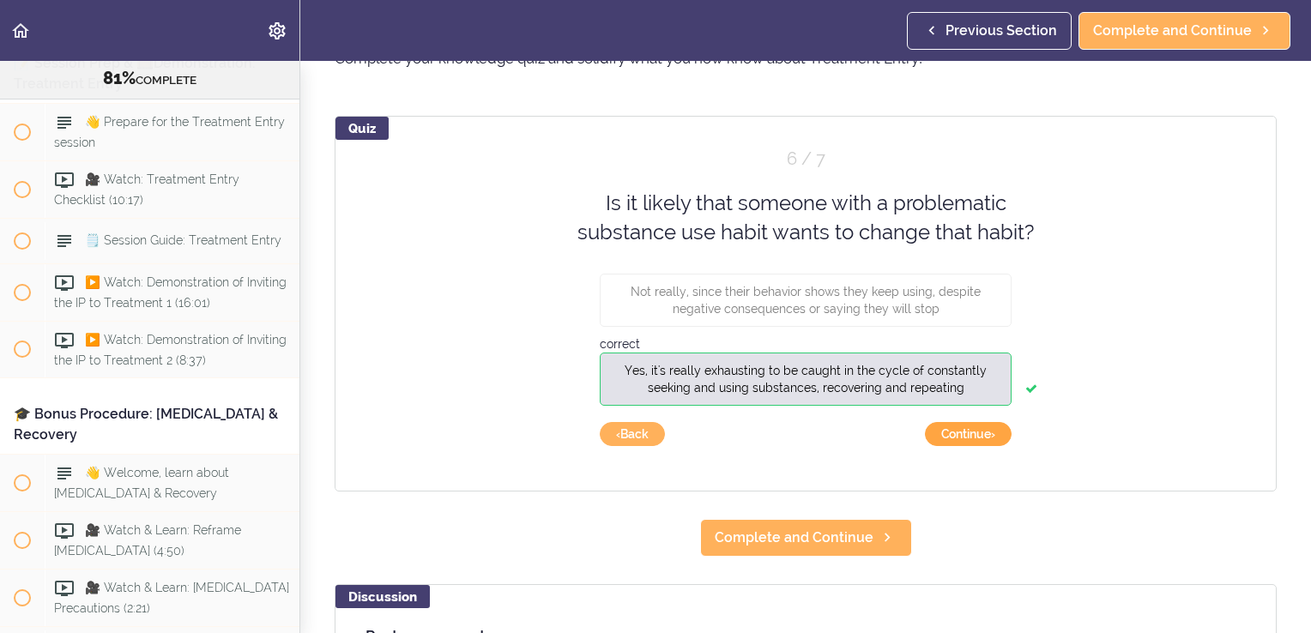
click at [968, 432] on button "Continue ›" at bounding box center [968, 434] width 87 height 24
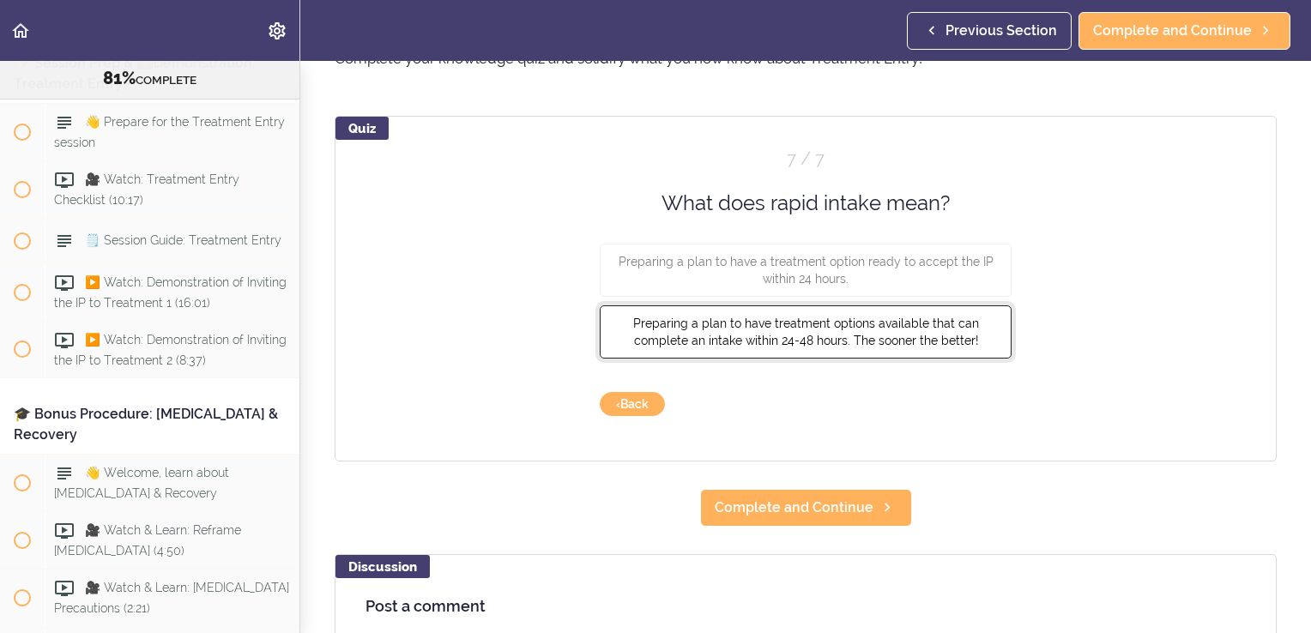
click at [953, 351] on button "Preparing a plan to have treatment options available that can complete an intak…" at bounding box center [806, 331] width 412 height 53
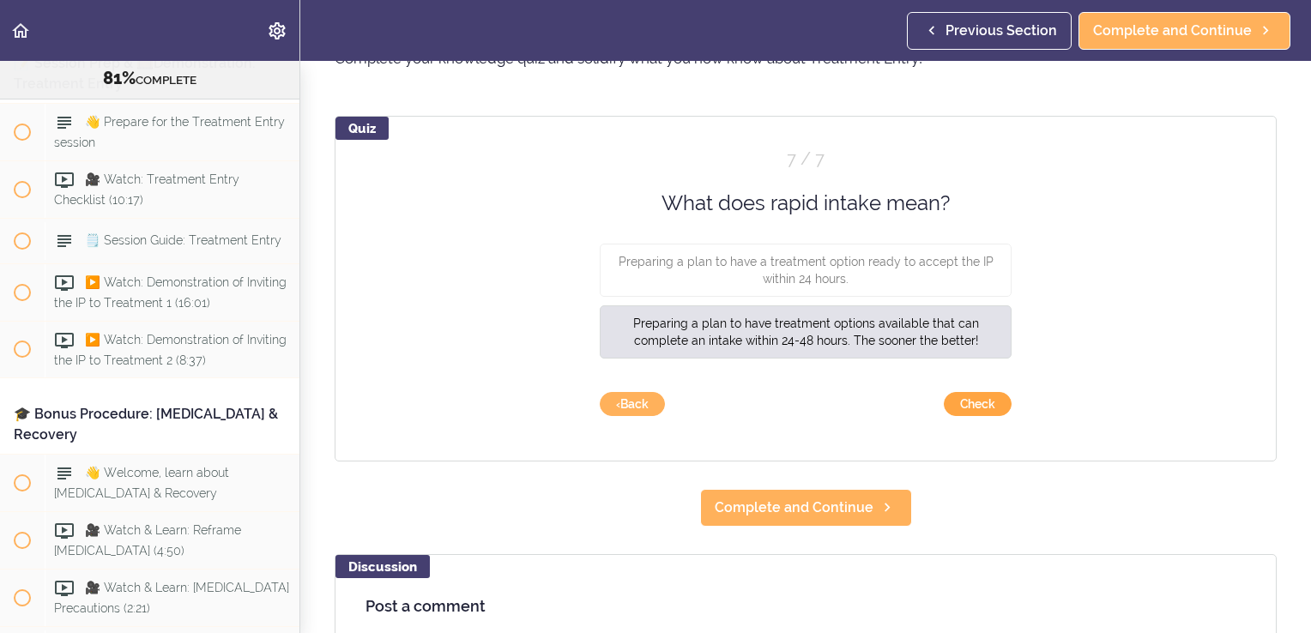
click at [968, 399] on button "Check" at bounding box center [977, 404] width 68 height 24
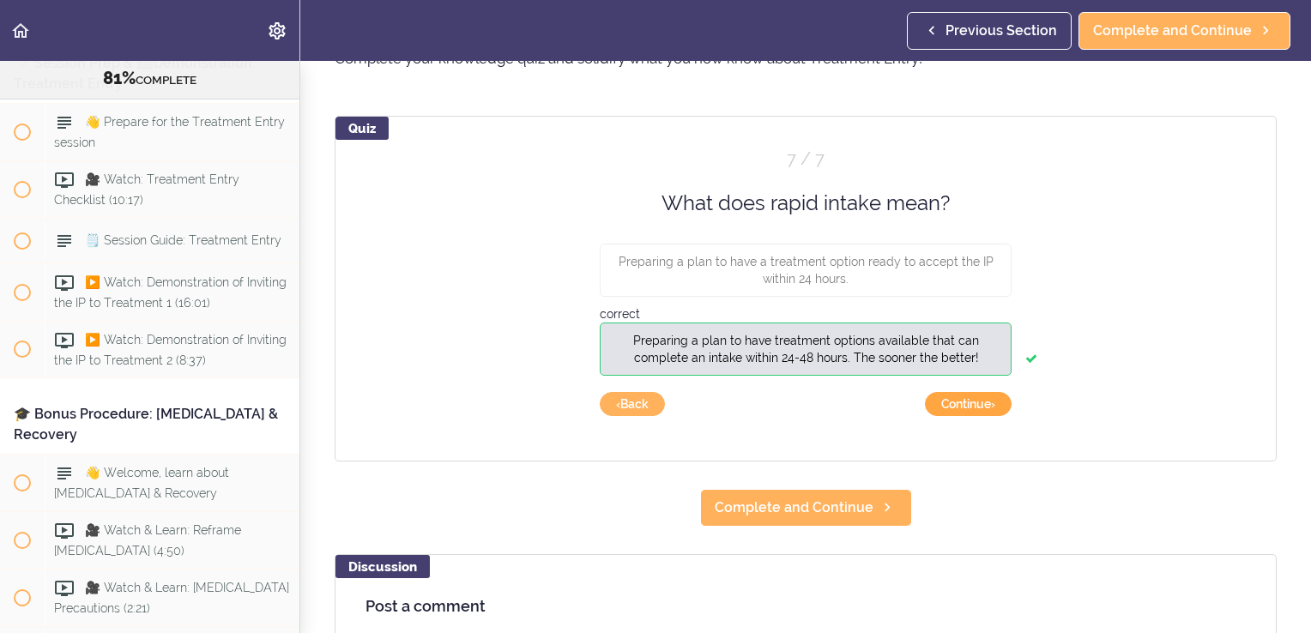
click at [968, 399] on button "Continue ›" at bounding box center [968, 404] width 87 height 24
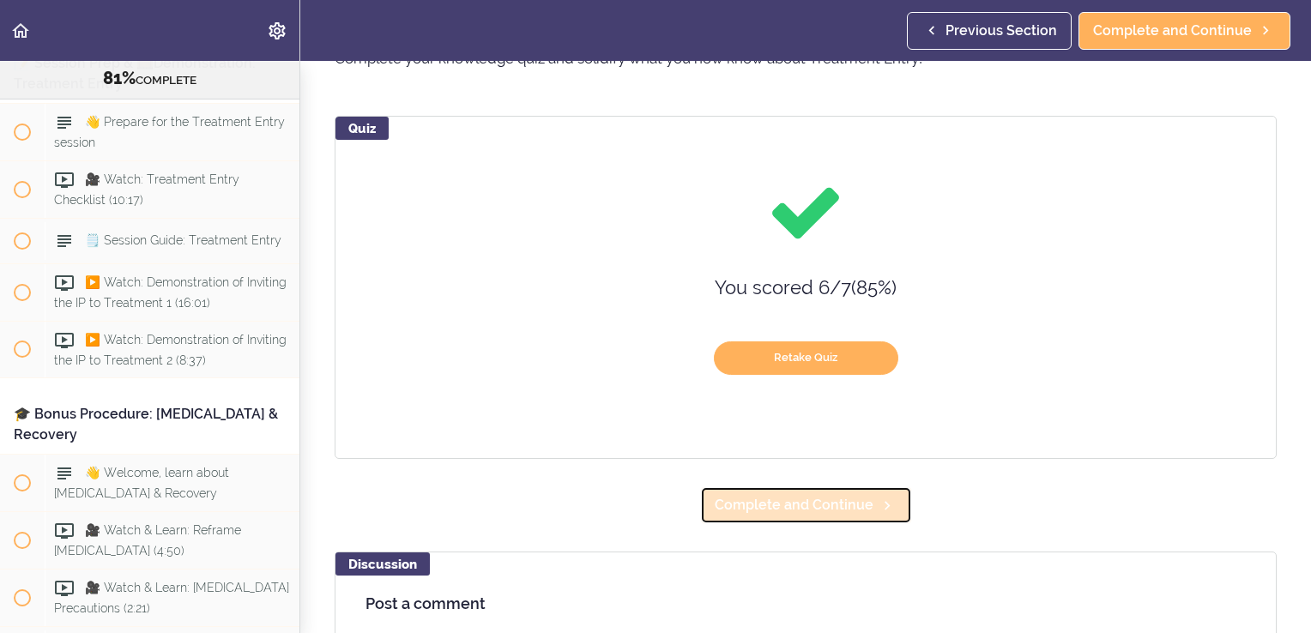
click at [827, 509] on span "Complete and Continue" at bounding box center [793, 505] width 159 height 21
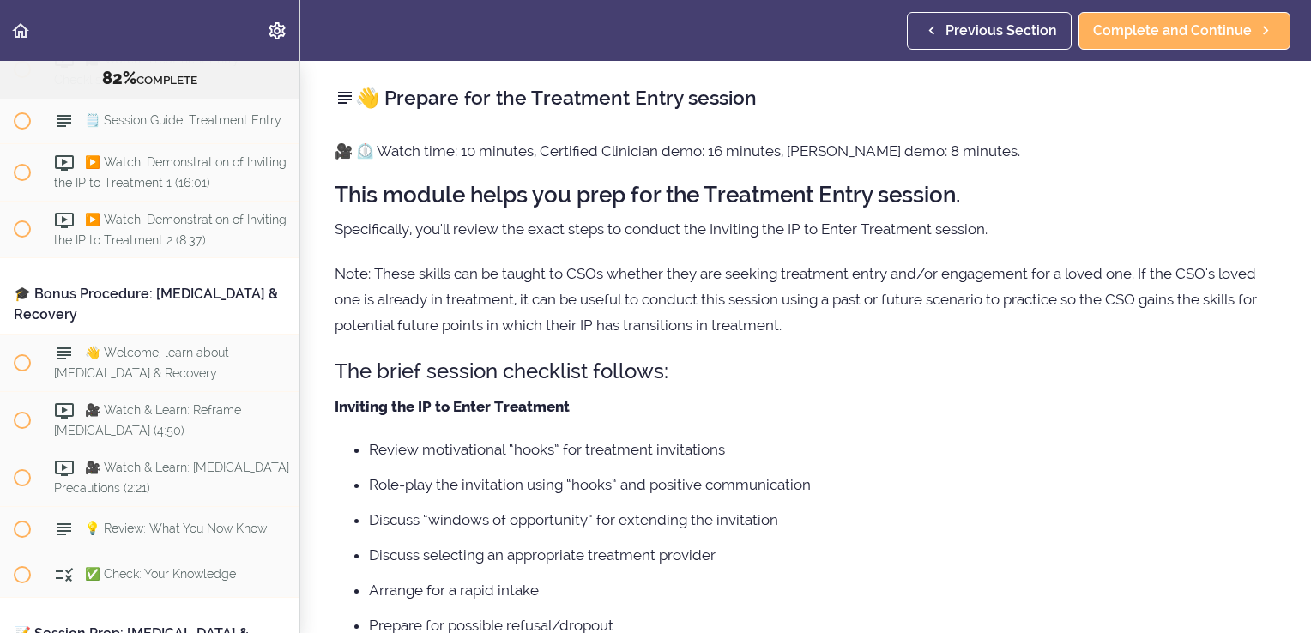
scroll to position [10690, 0]
